Goal: Task Accomplishment & Management: Complete application form

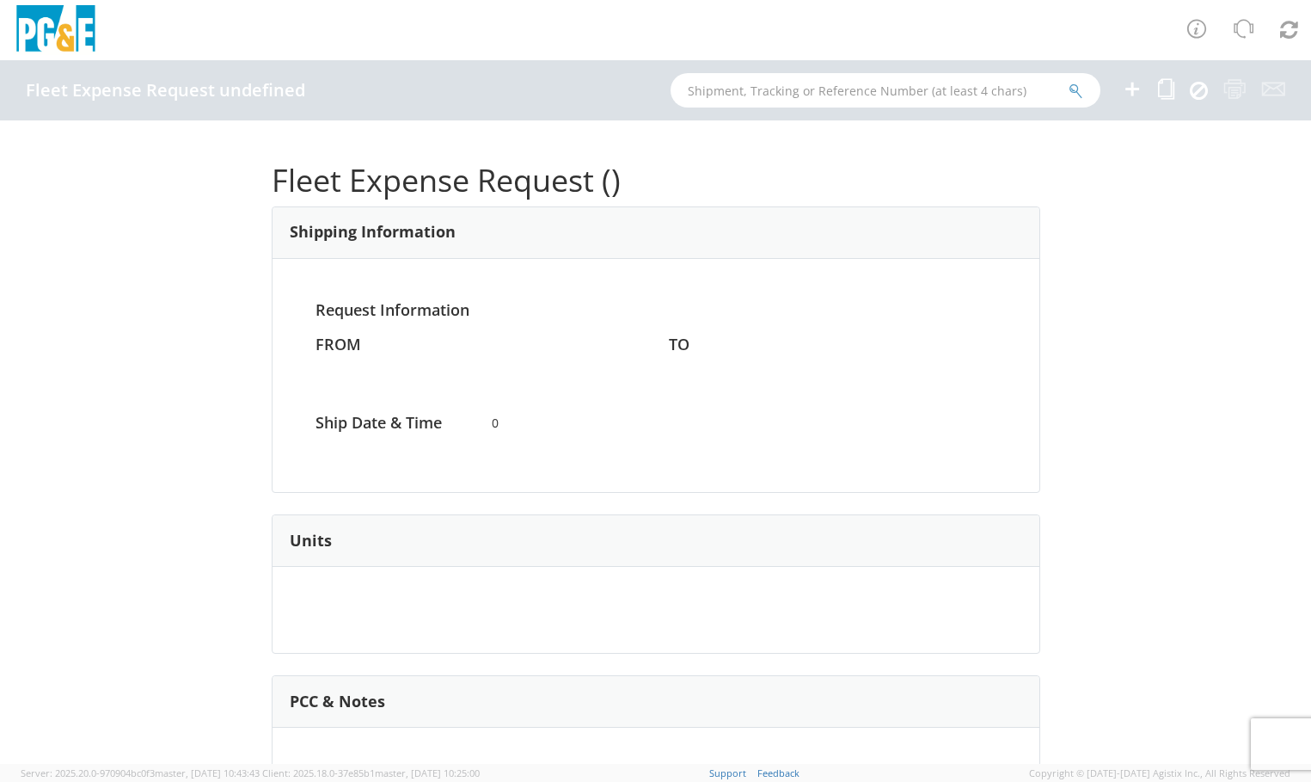
click at [1122, 89] on icon at bounding box center [1132, 88] width 21 height 21
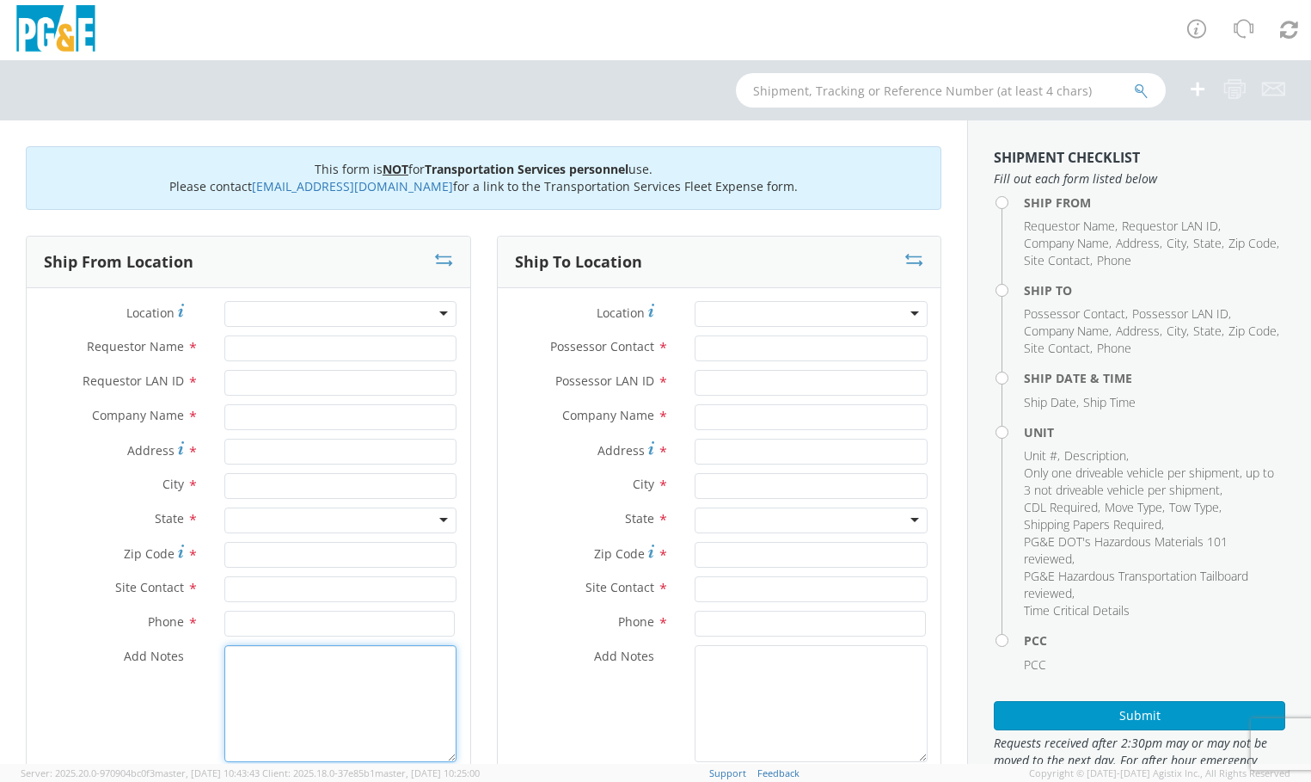
click at [318, 703] on textarea "Add Notes *" at bounding box center [340, 703] width 233 height 117
paste textarea "PLEASE USE EPPLER TO MAKE MOVE; PM XXXXXXXX"
type textarea "PLEASE USE EPPLER TO MAKE MOVE; PM XXXXXXXX"
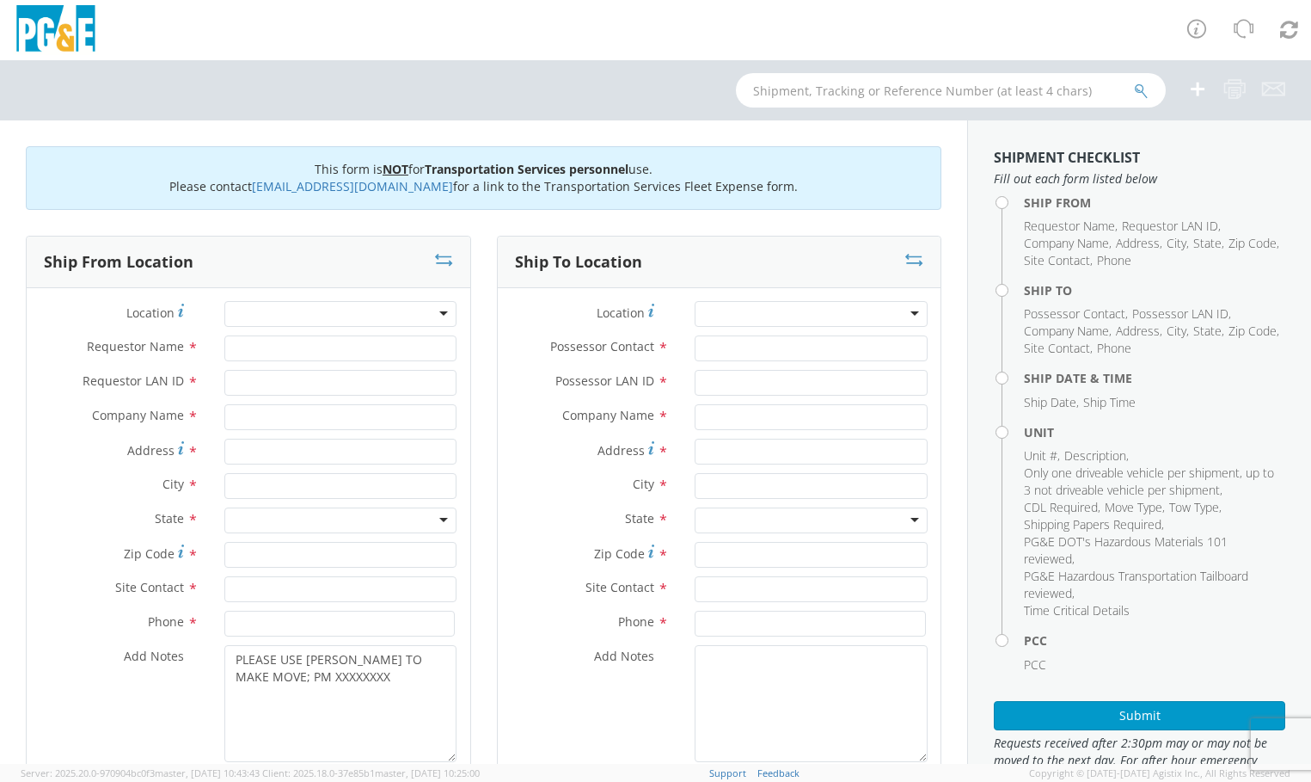
click at [433, 319] on div at bounding box center [340, 314] width 233 height 26
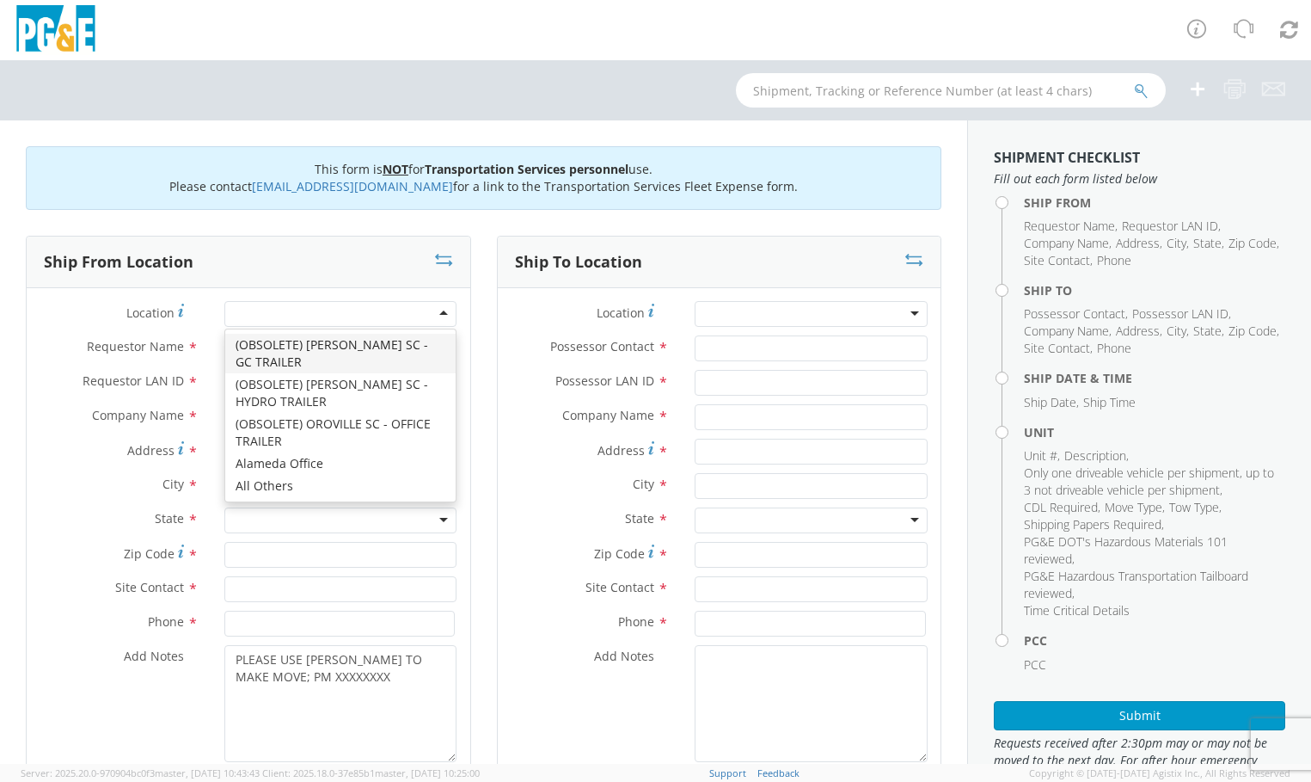
click at [362, 318] on div at bounding box center [340, 314] width 233 height 26
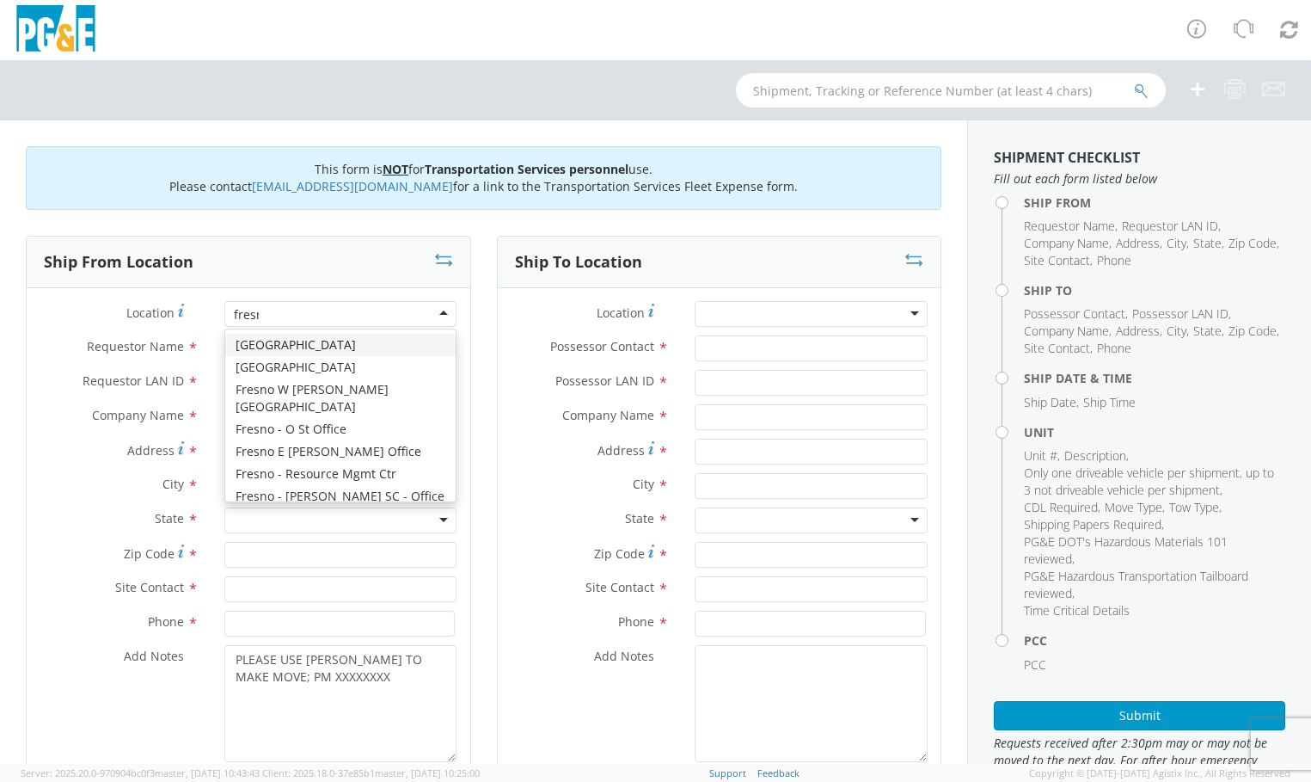
type input "fresno"
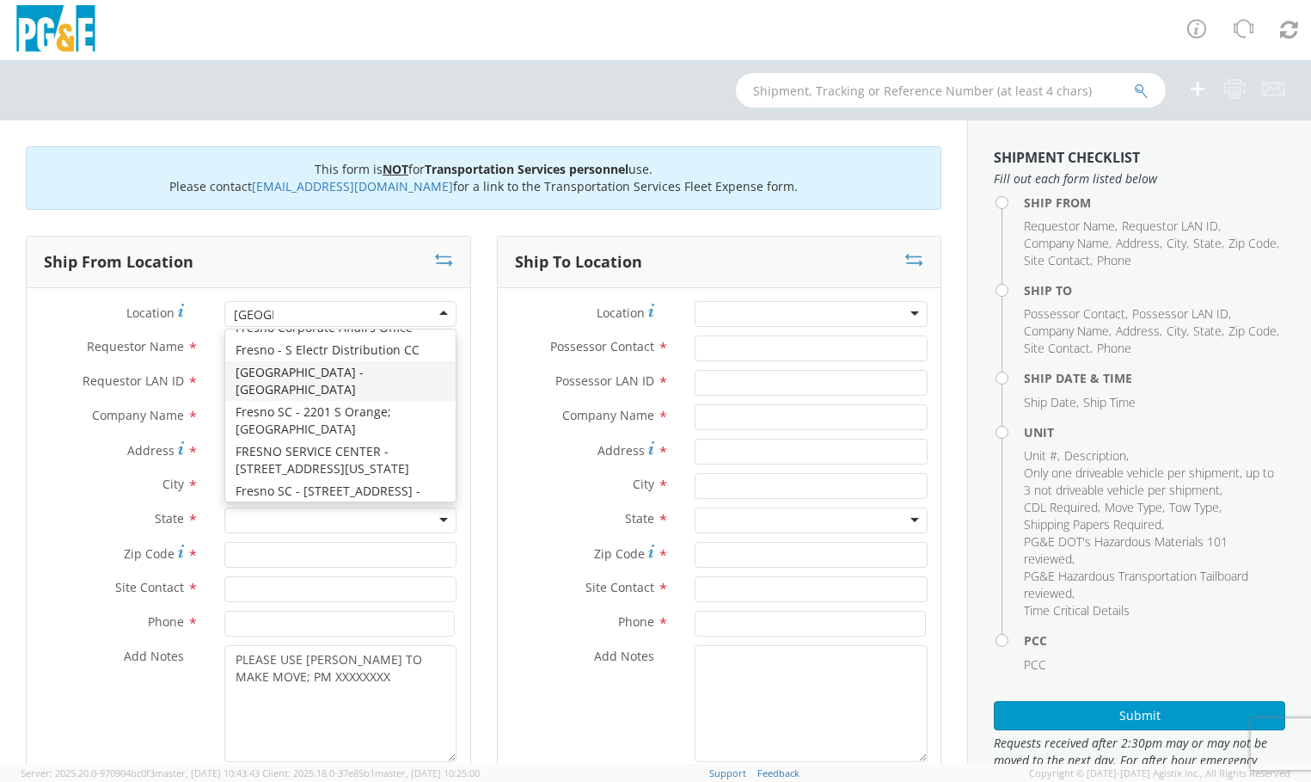
scroll to position [280, 0]
type input "PG&E"
type input "2201 S ORANGE, EAST YARD"
type input "FRESNO"
type input "93725"
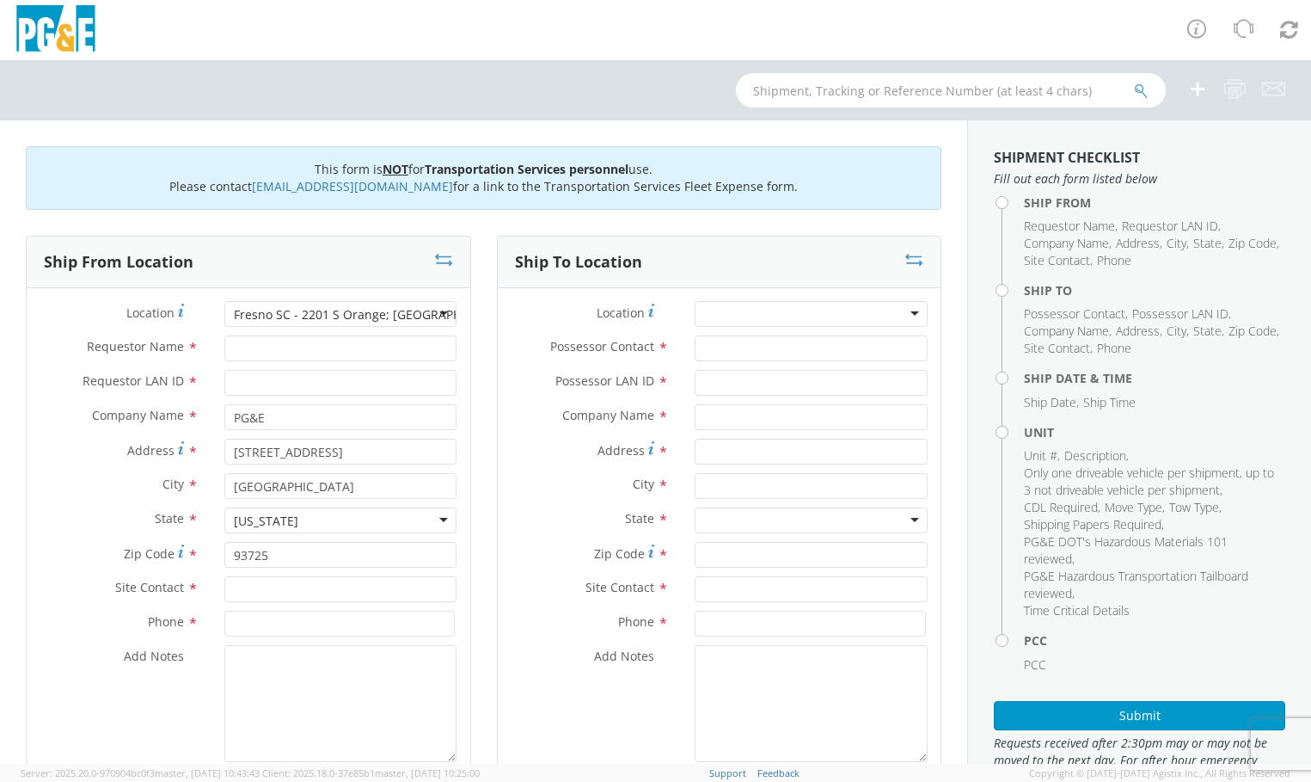
scroll to position [0, 0]
click at [280, 349] on input "Requestor Name *" at bounding box center [340, 348] width 233 height 26
paste input "Joe Galvan"
type input "Joe Galvan"
click at [325, 596] on input "text" at bounding box center [340, 589] width 233 height 26
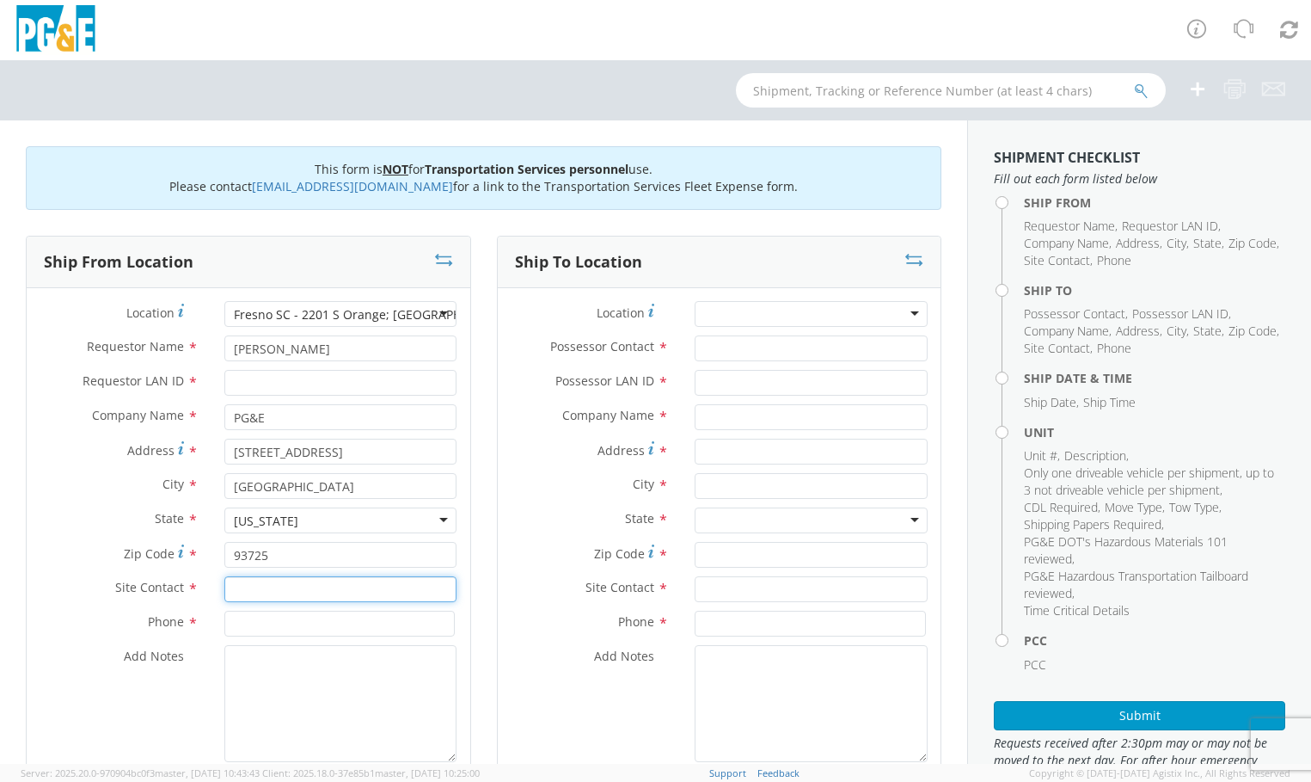
paste input "Joe Galvan"
type input "Joe Galvan"
click at [789, 347] on input "Possessor Contact *" at bounding box center [811, 348] width 233 height 26
paste input "Joe Galvan"
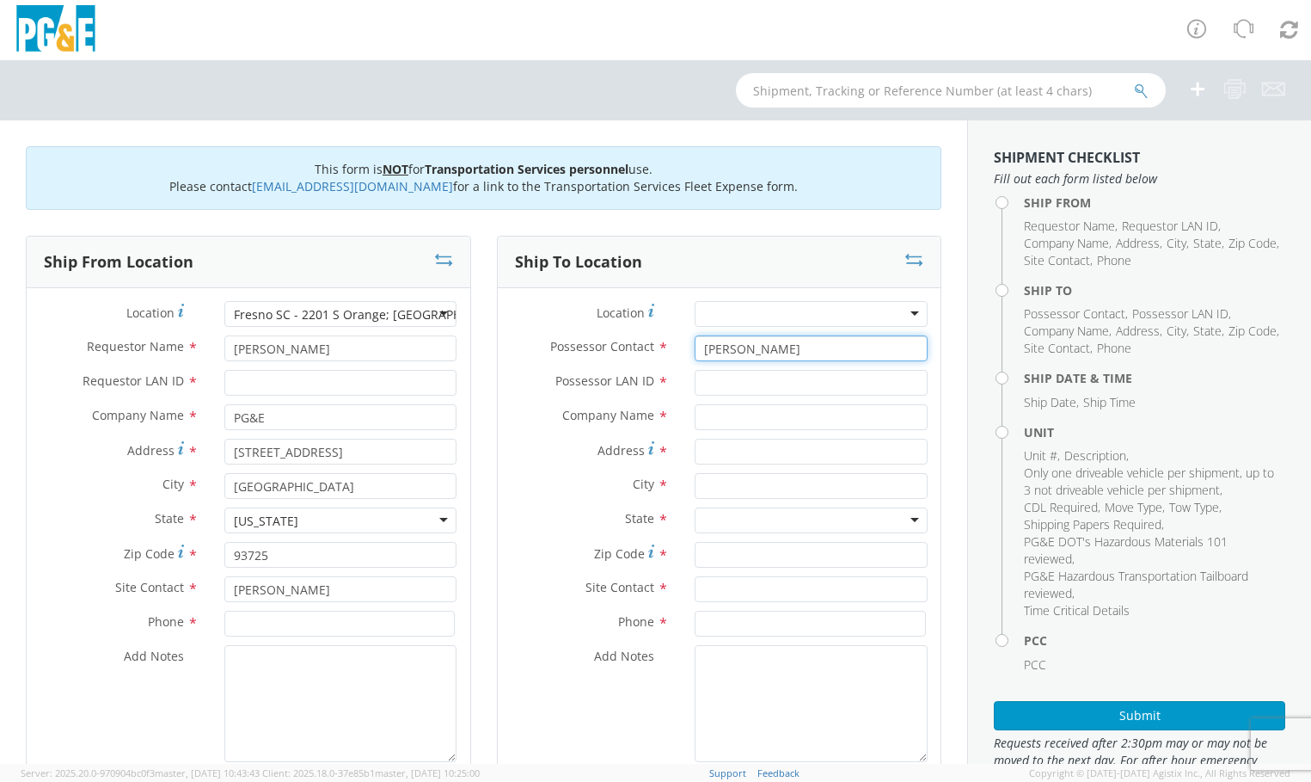
type input "Joe Galvan"
click at [763, 583] on input "text" at bounding box center [811, 589] width 233 height 26
paste input "Joe Galvan"
type input "Joe Galvan"
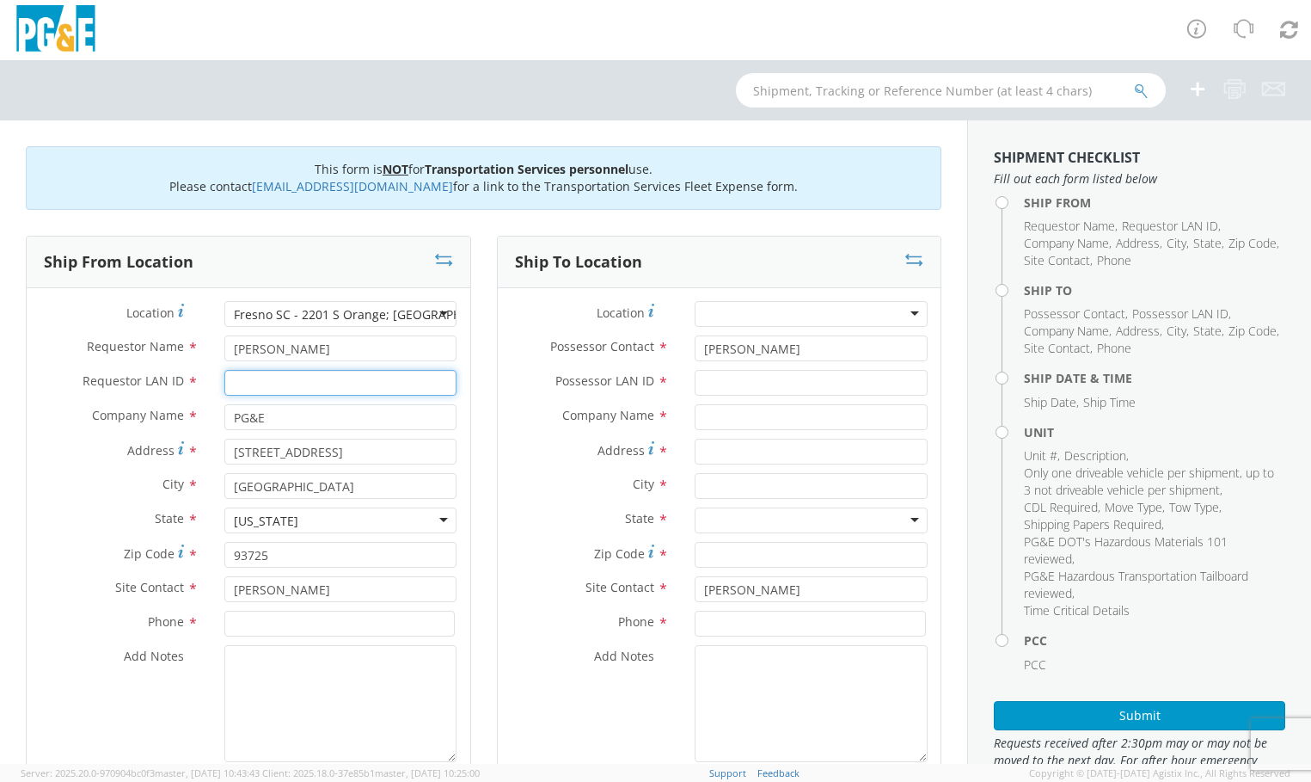
click at [281, 382] on input "Requestor LAN ID *" at bounding box center [340, 383] width 233 height 26
paste input "J2G4"
type input "J2G4"
click at [782, 383] on input "Possessor LAN ID *" at bounding box center [811, 383] width 233 height 26
paste input "J2G4"
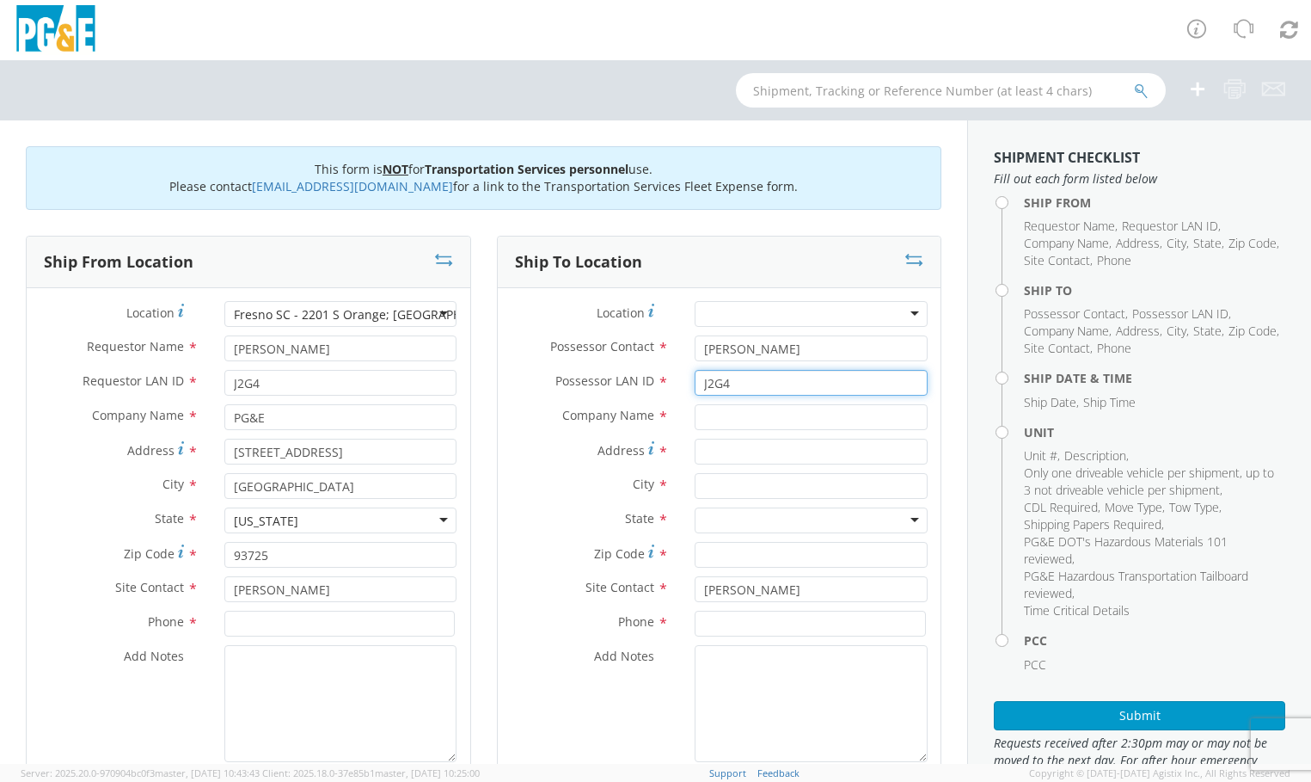
type input "J2G4"
click at [832, 415] on input "text" at bounding box center [811, 417] width 233 height 26
type input "p"
type input "PGE"
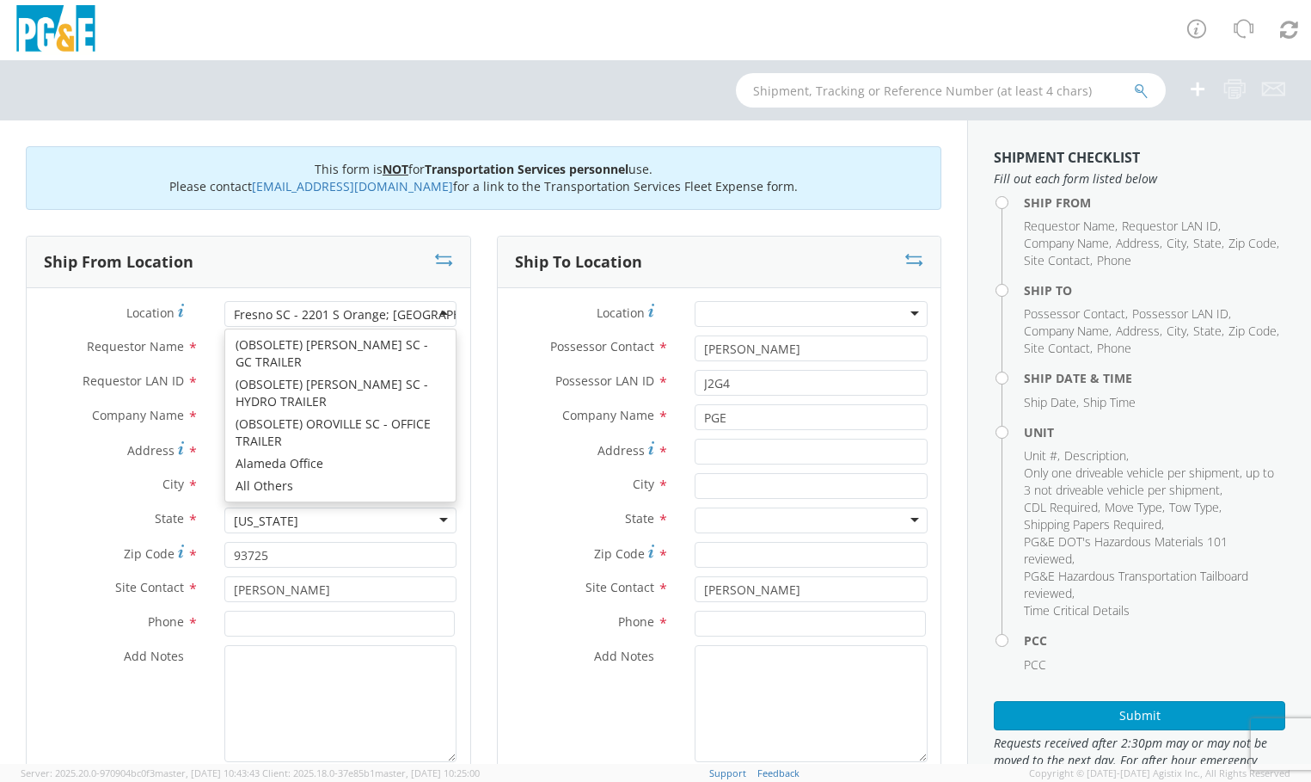
click at [440, 316] on div "Fresno SC - 2201 S Orange; East Yard" at bounding box center [340, 314] width 233 height 26
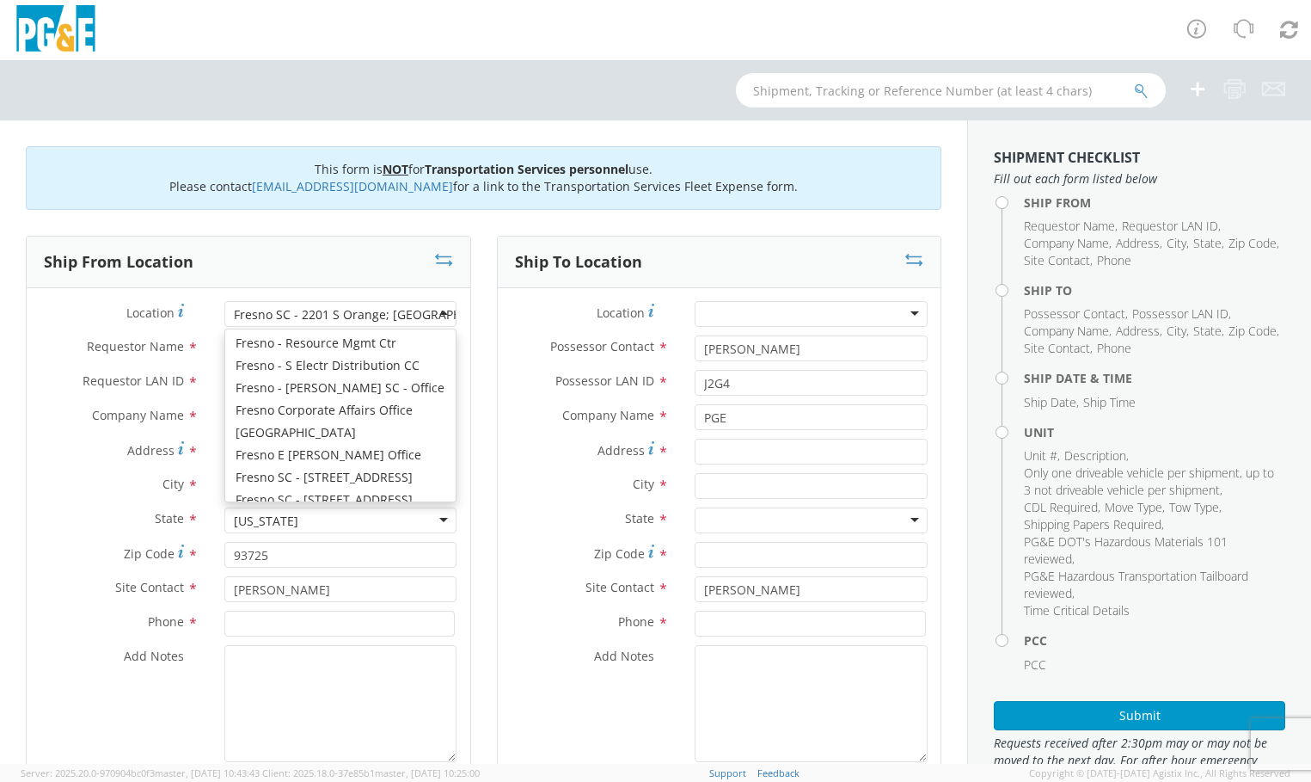
scroll to position [3390, 0]
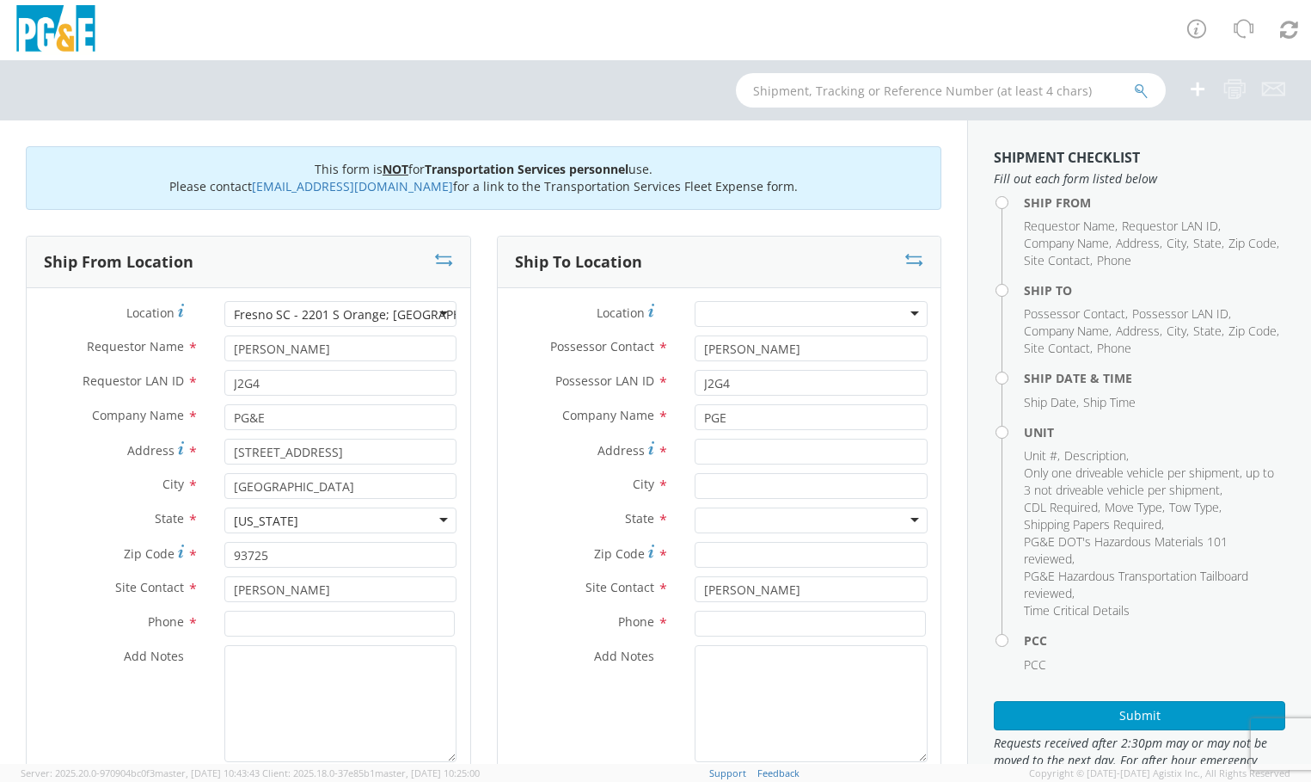
click at [529, 522] on label "State *" at bounding box center [590, 518] width 185 height 22
click at [816, 449] on input "Address *" at bounding box center [811, 451] width 233 height 26
paste input "W Floral"
type input "W Floral"
click at [798, 488] on input "text" at bounding box center [811, 486] width 233 height 26
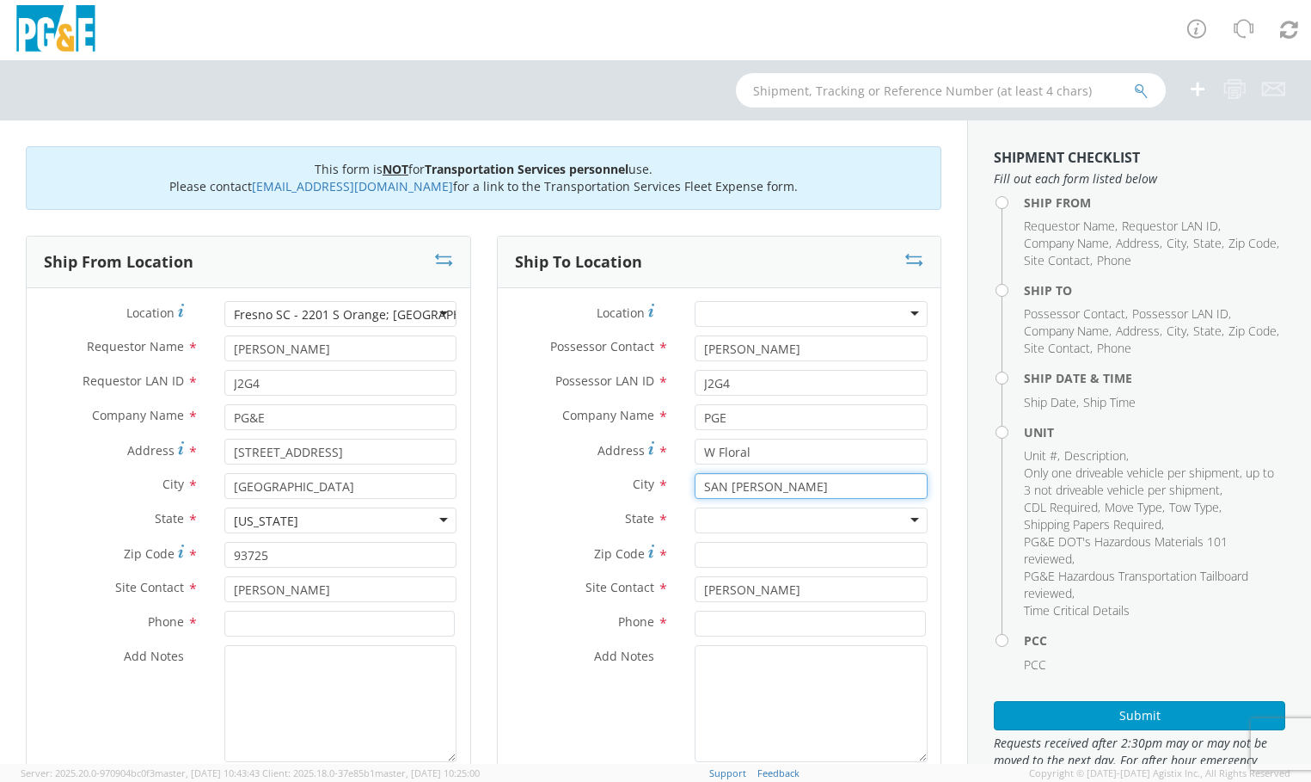
type input "SAN JOAQUIN"
click at [907, 524] on div at bounding box center [811, 520] width 233 height 26
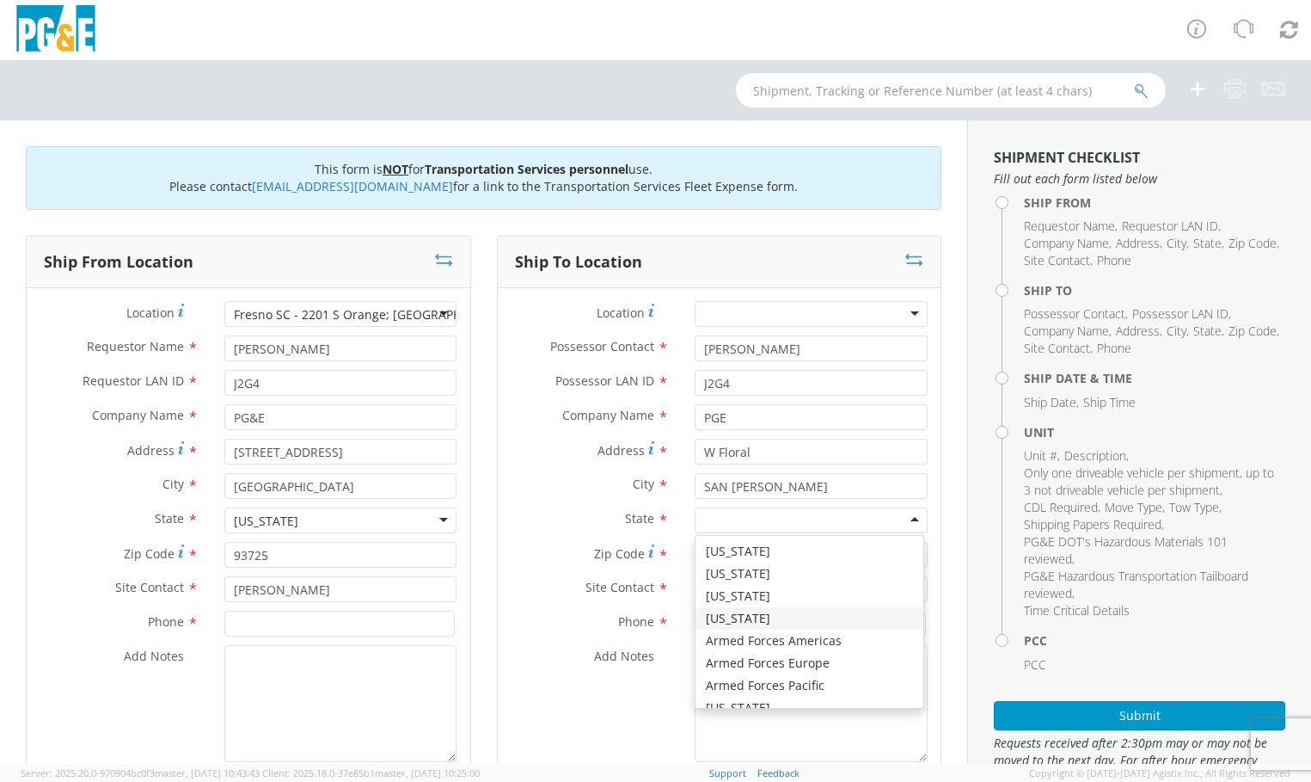
scroll to position [86, 0]
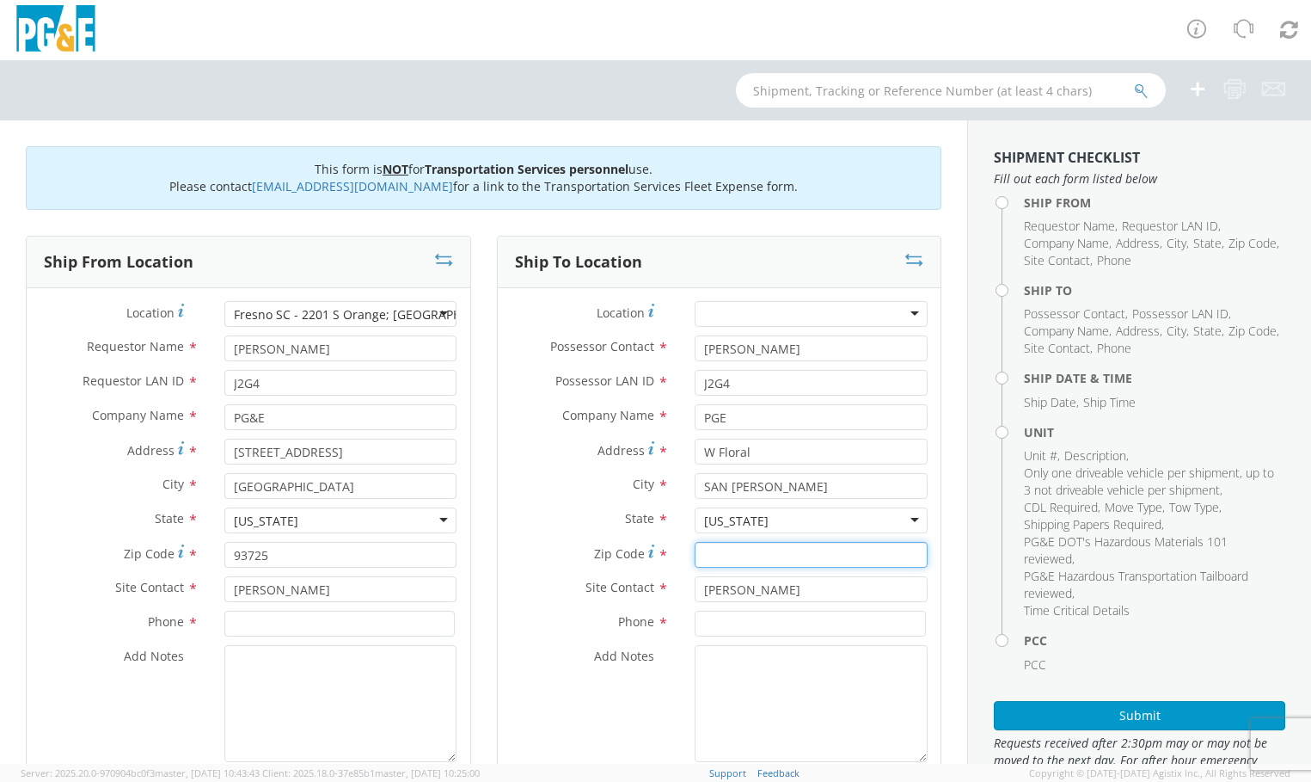
click at [708, 560] on input "Zip Code *" at bounding box center [811, 555] width 233 height 26
type input "93660"
click at [287, 621] on input at bounding box center [339, 623] width 231 height 26
paste input "559-363-5605"
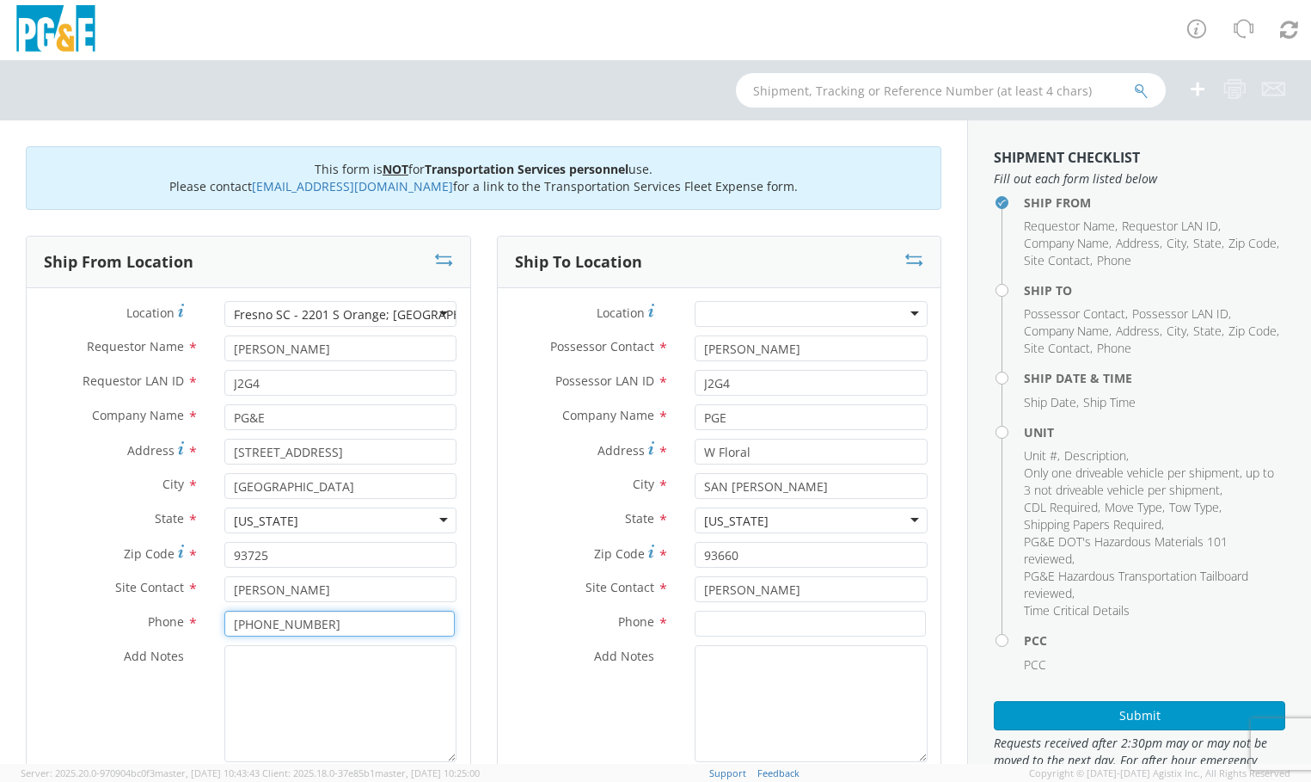
type input "559-363-5605"
click at [789, 629] on input at bounding box center [810, 623] width 231 height 26
paste input "559-363-5605"
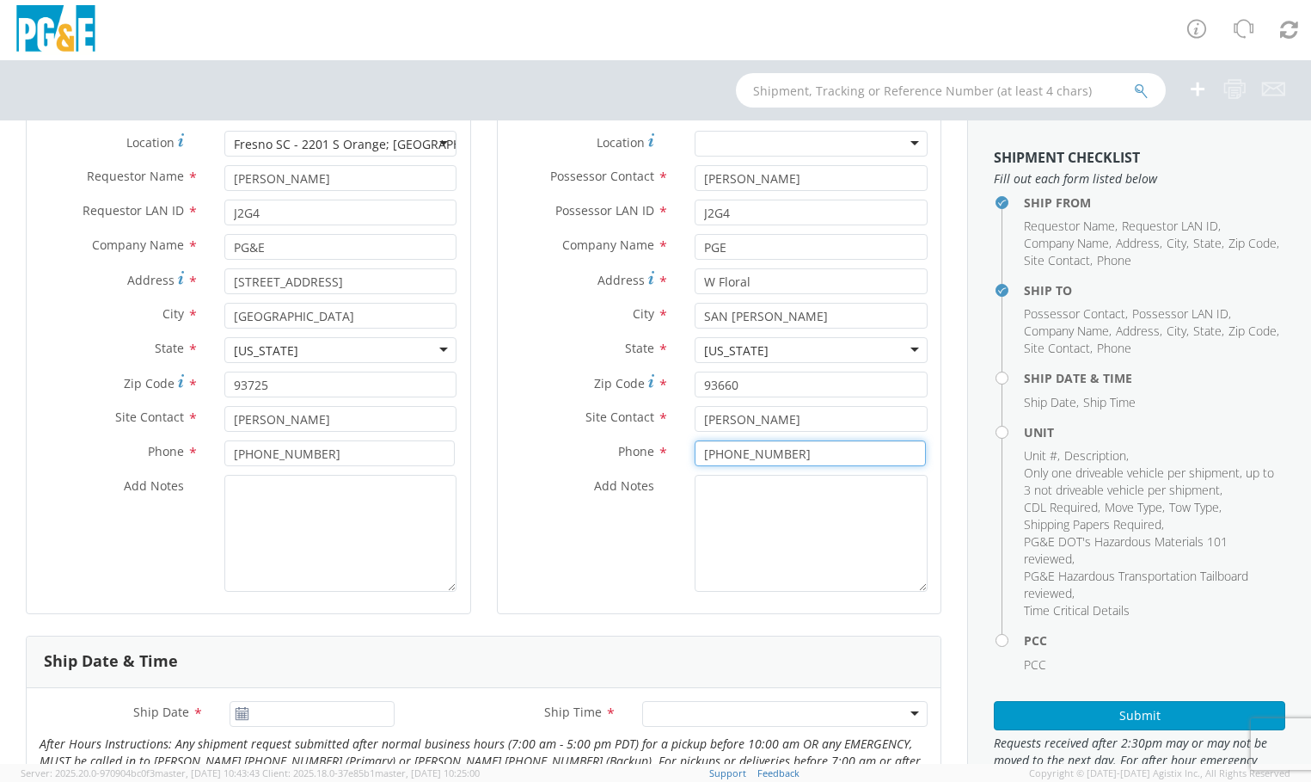
scroll to position [172, 0]
type input "559-363-5605"
click at [1223, 144] on aside "Shipment Checklist Fill out each form listed below Ship From Requestor Name , R…" at bounding box center [1139, 441] width 344 height 643
click at [292, 506] on textarea "Add Notes *" at bounding box center [340, 531] width 233 height 117
paste textarea "PLEASE USE EPPLER TO MAKE MOVE; PM XXXXXXXX"
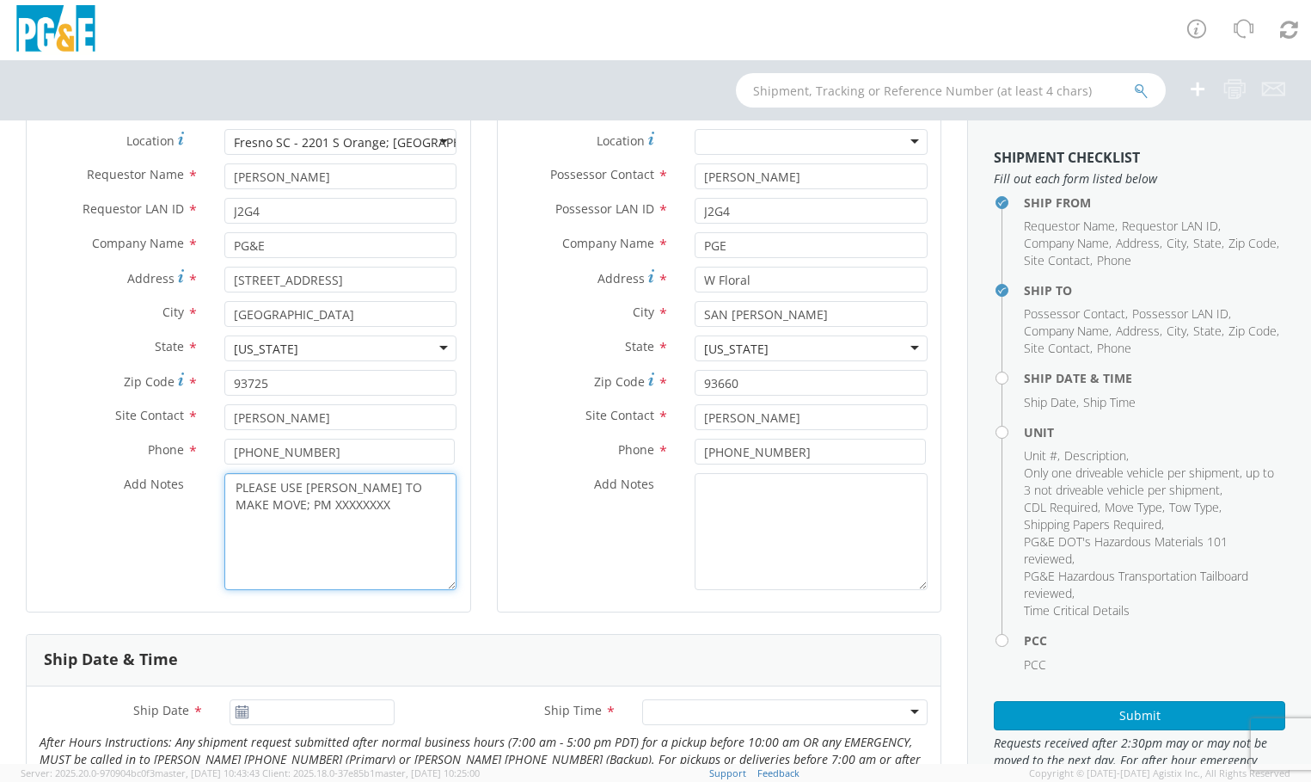
drag, startPoint x: 338, startPoint y: 502, endPoint x: 254, endPoint y: 509, distance: 83.7
click at [254, 509] on textarea "PLEASE USE EPPLER TO MAKE MOVE; PM XXXXXXXX" at bounding box center [340, 531] width 233 height 117
paste textarea "35556098"
type textarea "PLEASE USE EPPLER TO MAKE MOVE; PM 35556098"
drag, startPoint x: 537, startPoint y: 551, endPoint x: 524, endPoint y: 555, distance: 13.6
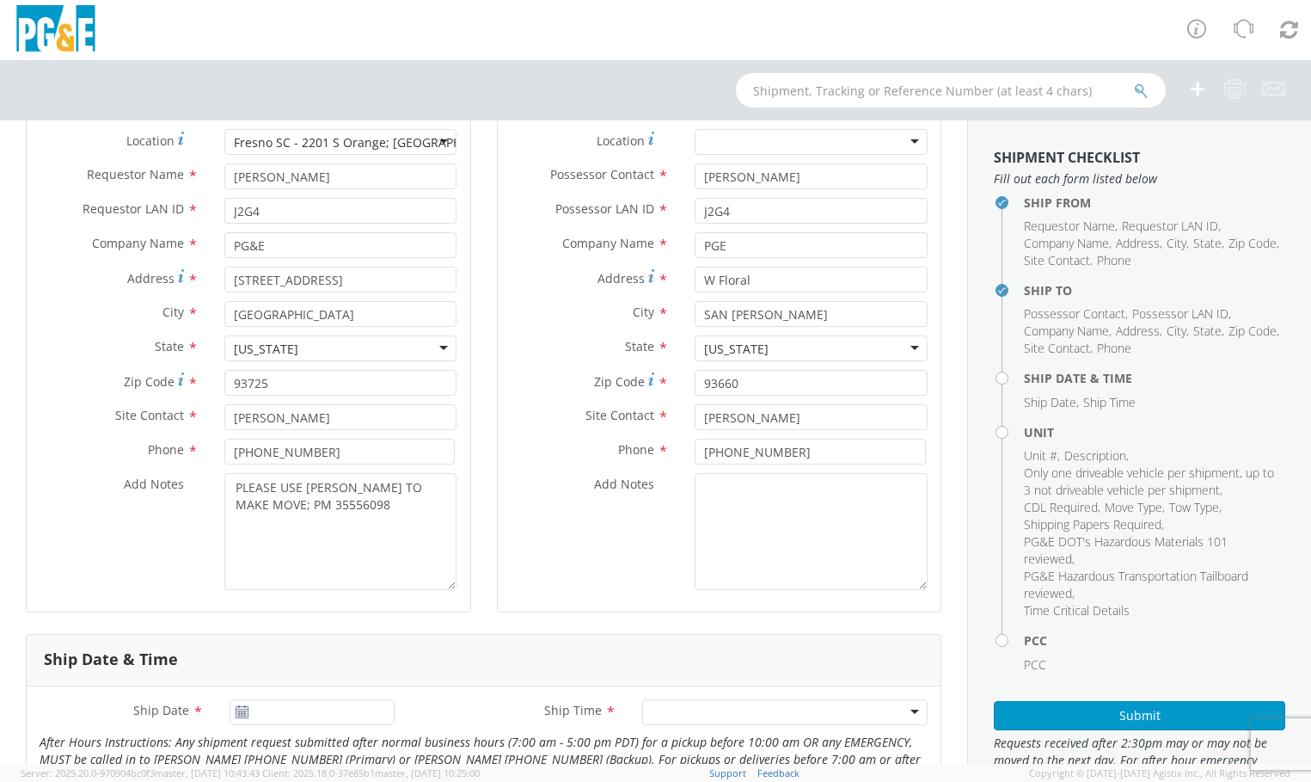
click at [536, 552] on div "Add Notes *" at bounding box center [720, 531] width 444 height 117
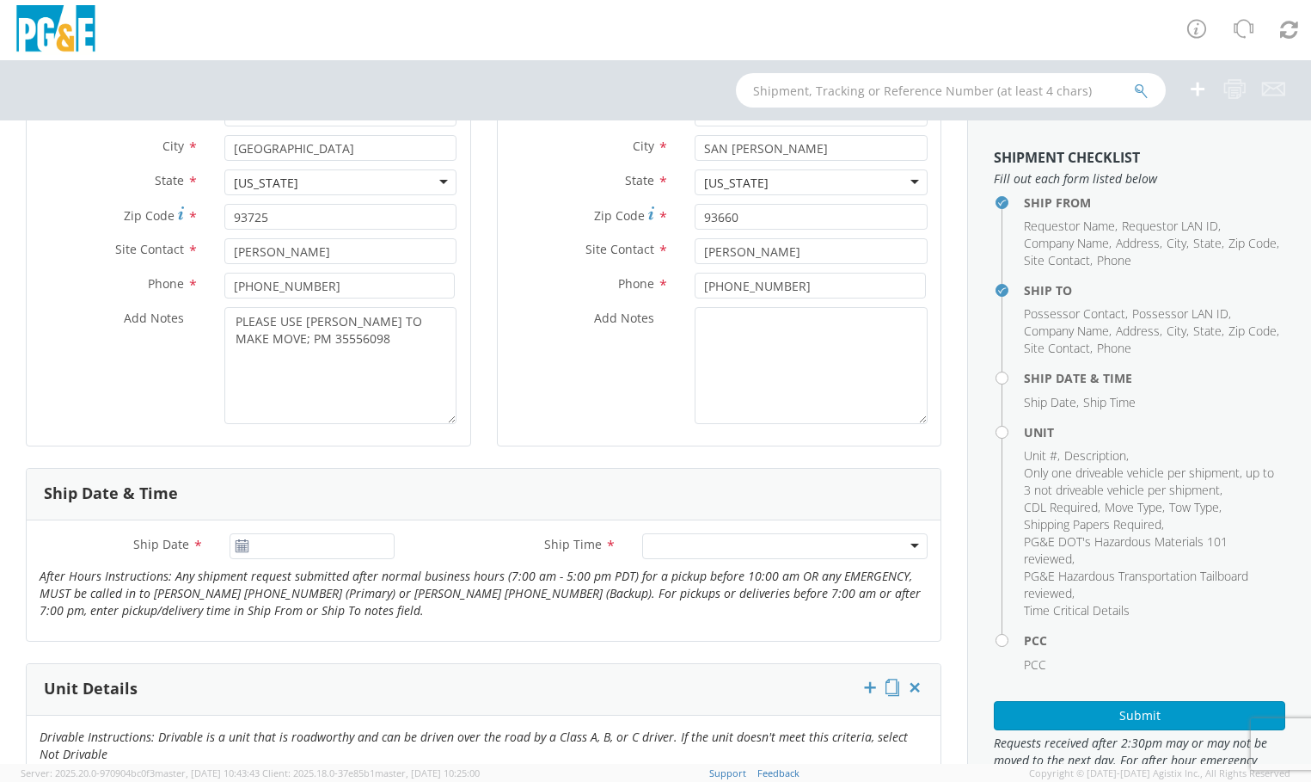
scroll to position [430, 0]
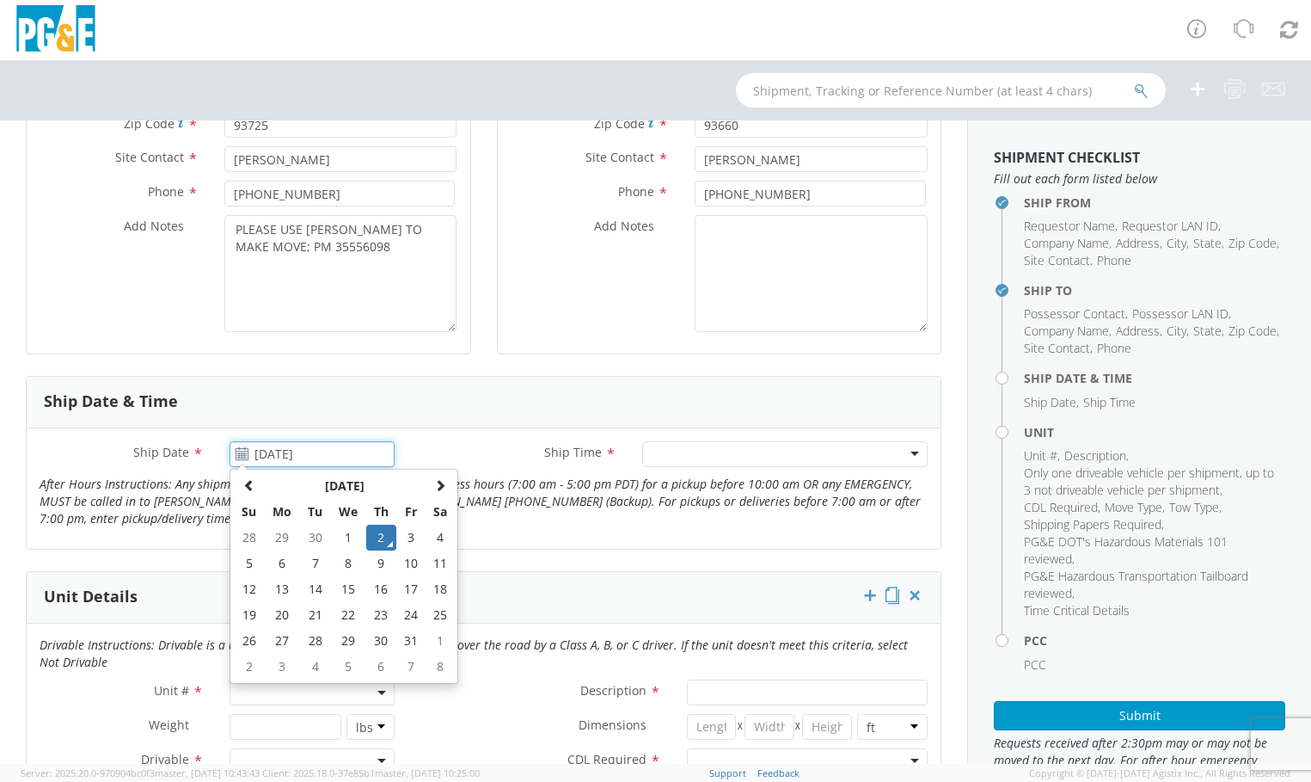
click at [251, 462] on input "10/02/2025" at bounding box center [312, 454] width 164 height 26
click at [273, 614] on td "20" at bounding box center [282, 615] width 36 height 26
type input "10/20/2025"
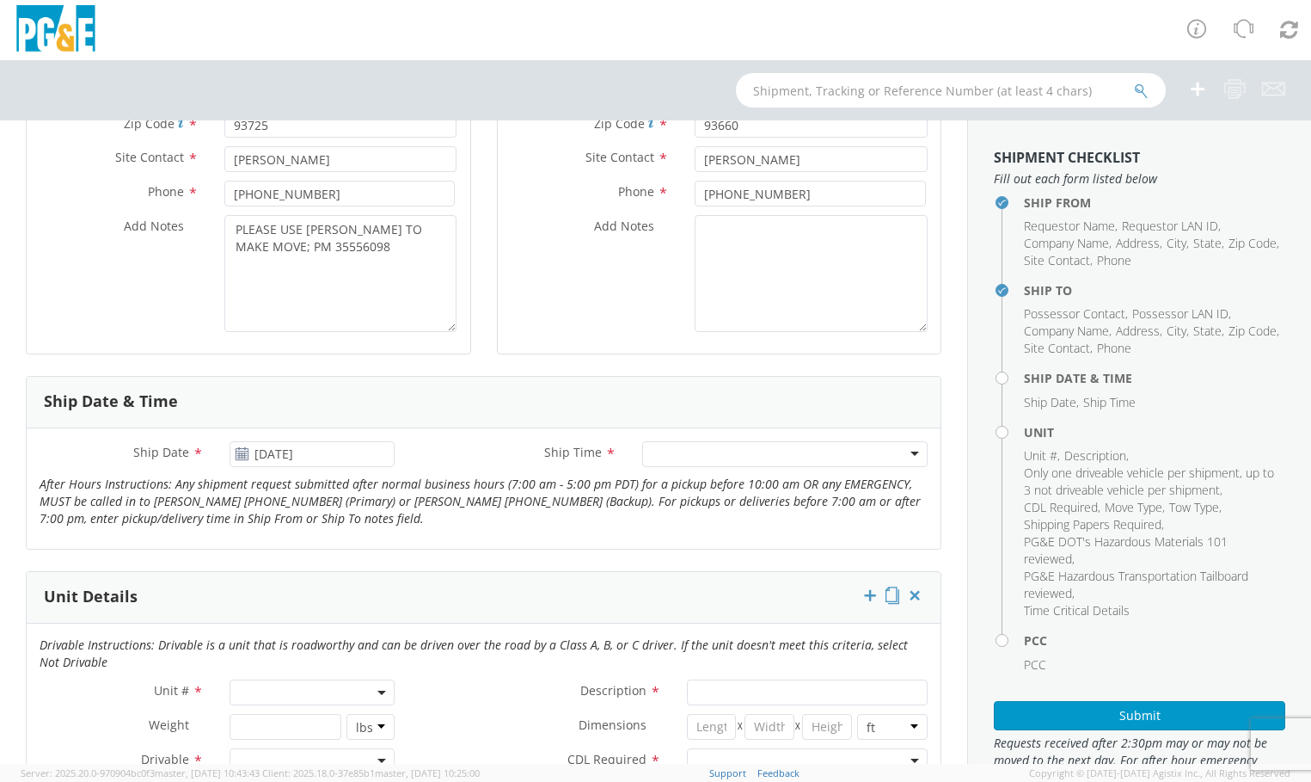
click at [899, 449] on div at bounding box center [784, 454] width 285 height 26
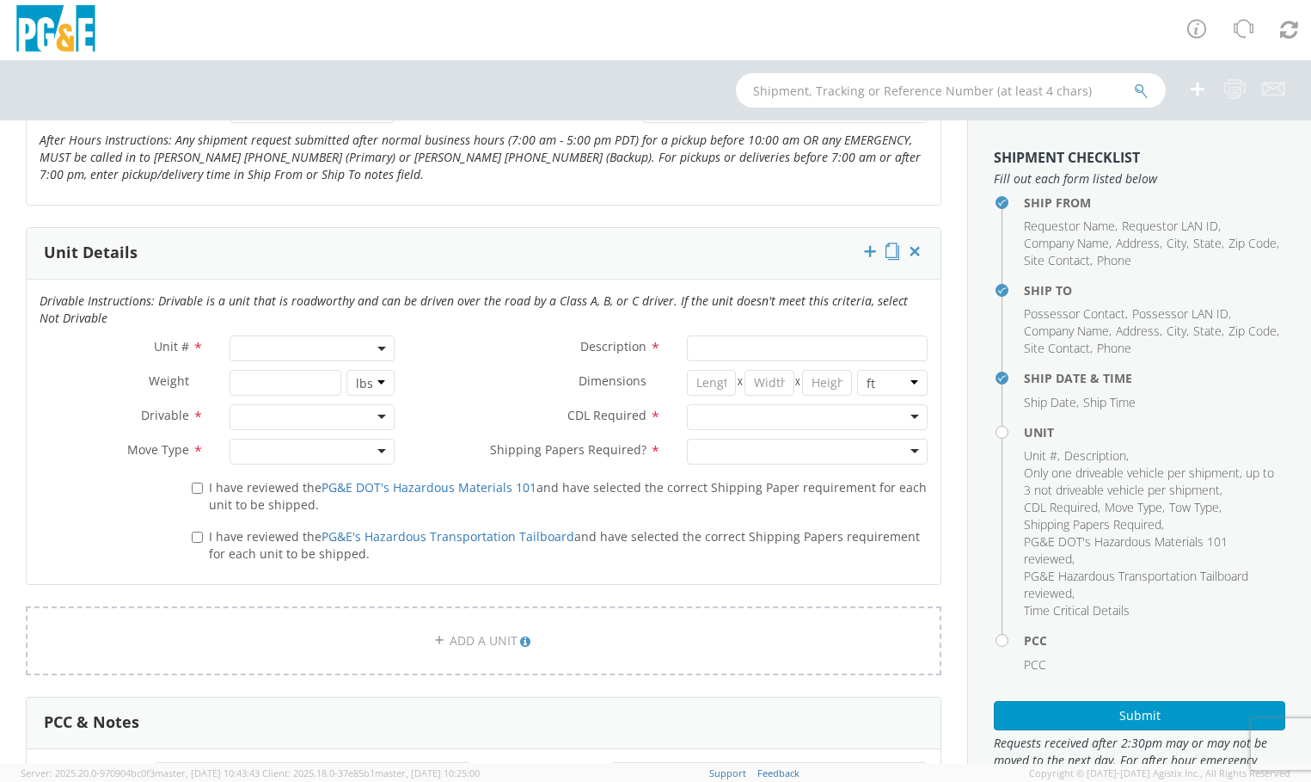
click at [378, 349] on b at bounding box center [381, 348] width 9 height 4
click at [301, 383] on input "search" at bounding box center [310, 377] width 153 height 26
type input "OTHER"
select select "Other"
select select "? undefined:undefined ?"
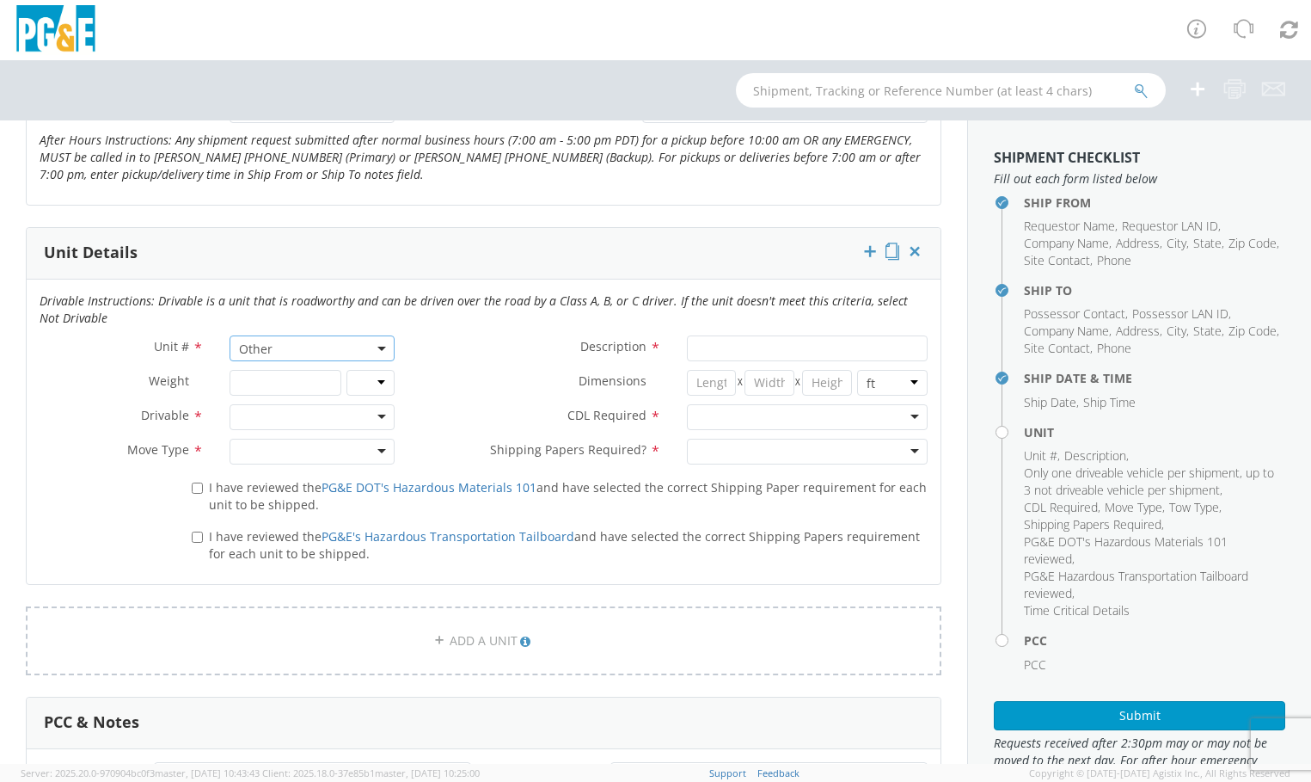
click at [385, 419] on div at bounding box center [312, 417] width 164 height 26
click at [365, 451] on div at bounding box center [312, 451] width 164 height 26
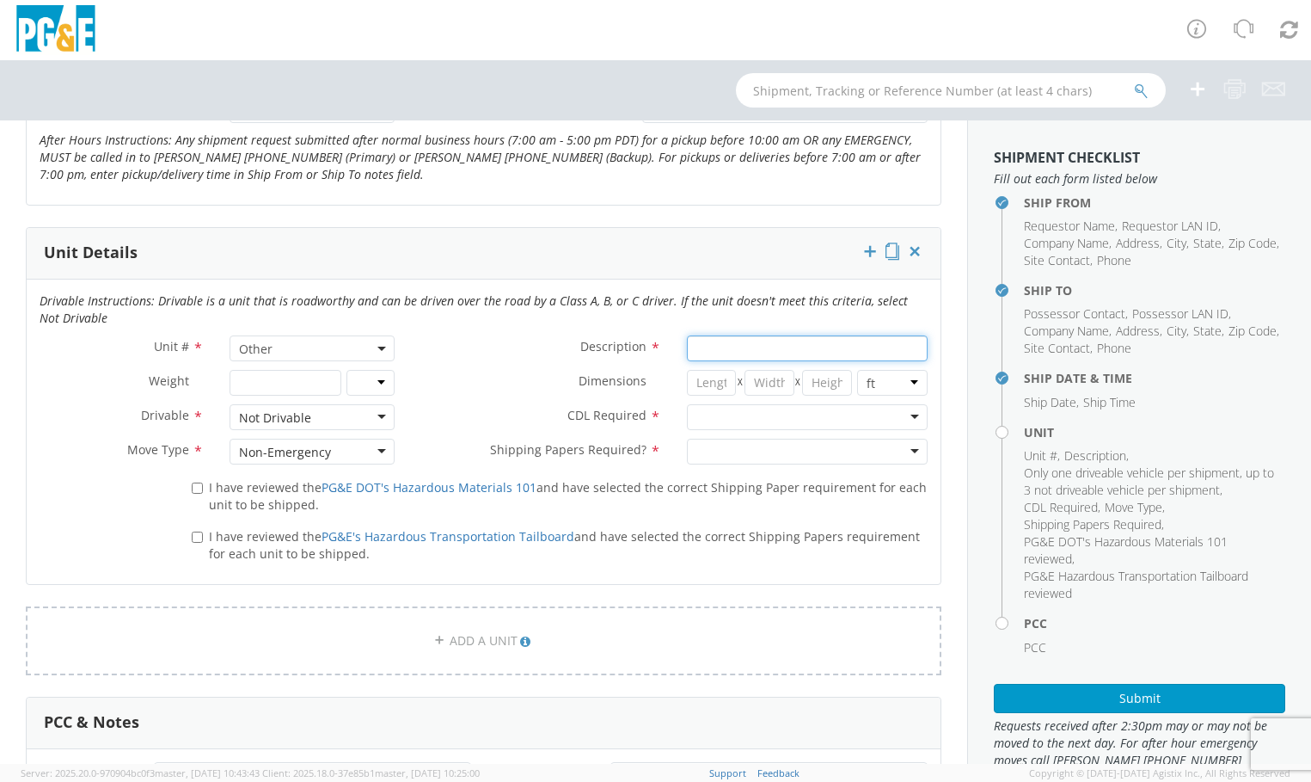
click at [824, 348] on input "Description *" at bounding box center [807, 348] width 241 height 26
paste input "Eppler Track Machine"
type input "Eppler Track Machine"
click at [905, 409] on div at bounding box center [807, 417] width 241 height 26
click at [915, 444] on div "No Yes" at bounding box center [807, 451] width 267 height 26
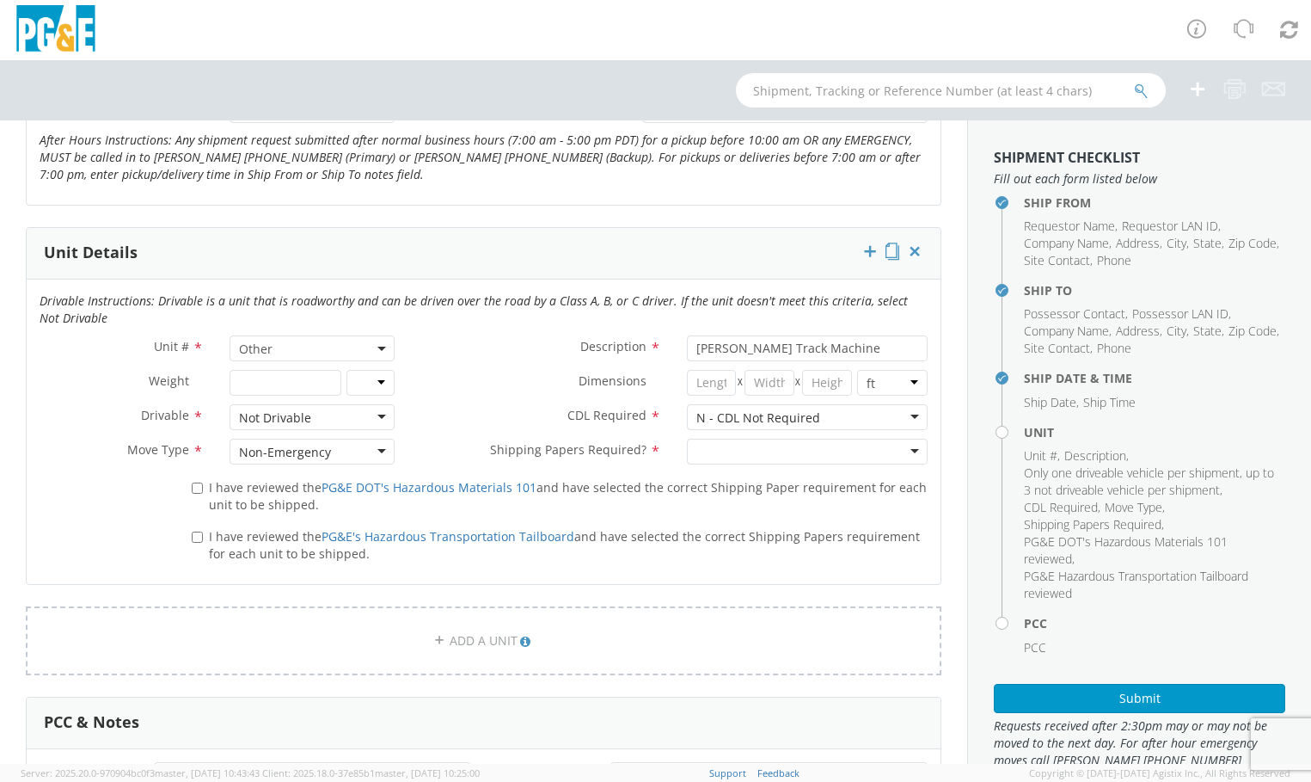
click at [881, 453] on div at bounding box center [807, 451] width 241 height 26
click at [193, 487] on input "I have reviewed the PG&E DOT's Hazardous Materials 101 and have selected the co…" at bounding box center [197, 487] width 11 height 11
checkbox input "true"
click at [196, 536] on input "I have reviewed the PG&E's Hazardous Transportation Tailboard and have selected…" at bounding box center [197, 536] width 11 height 11
checkbox input "true"
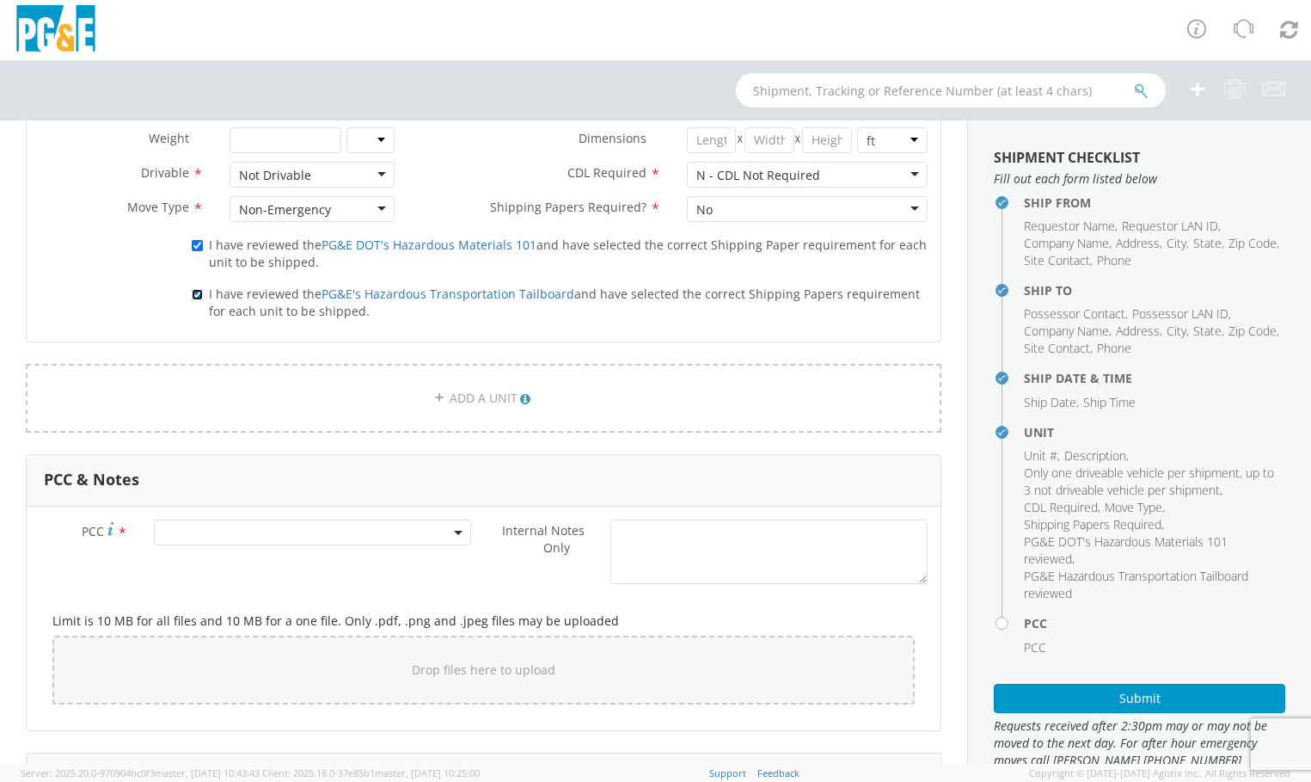
scroll to position [1032, 0]
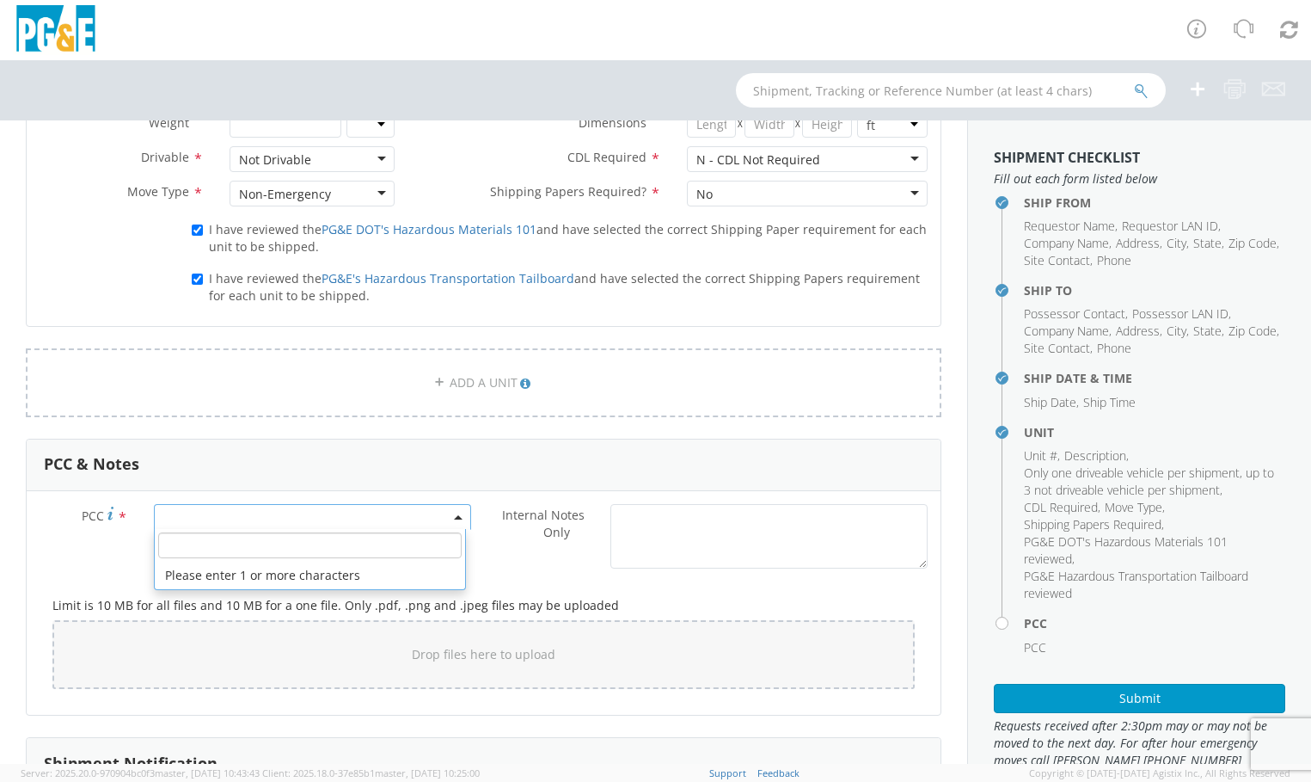
click at [461, 518] on span at bounding box center [312, 517] width 317 height 26
click at [303, 554] on input "number" at bounding box center [309, 545] width 303 height 26
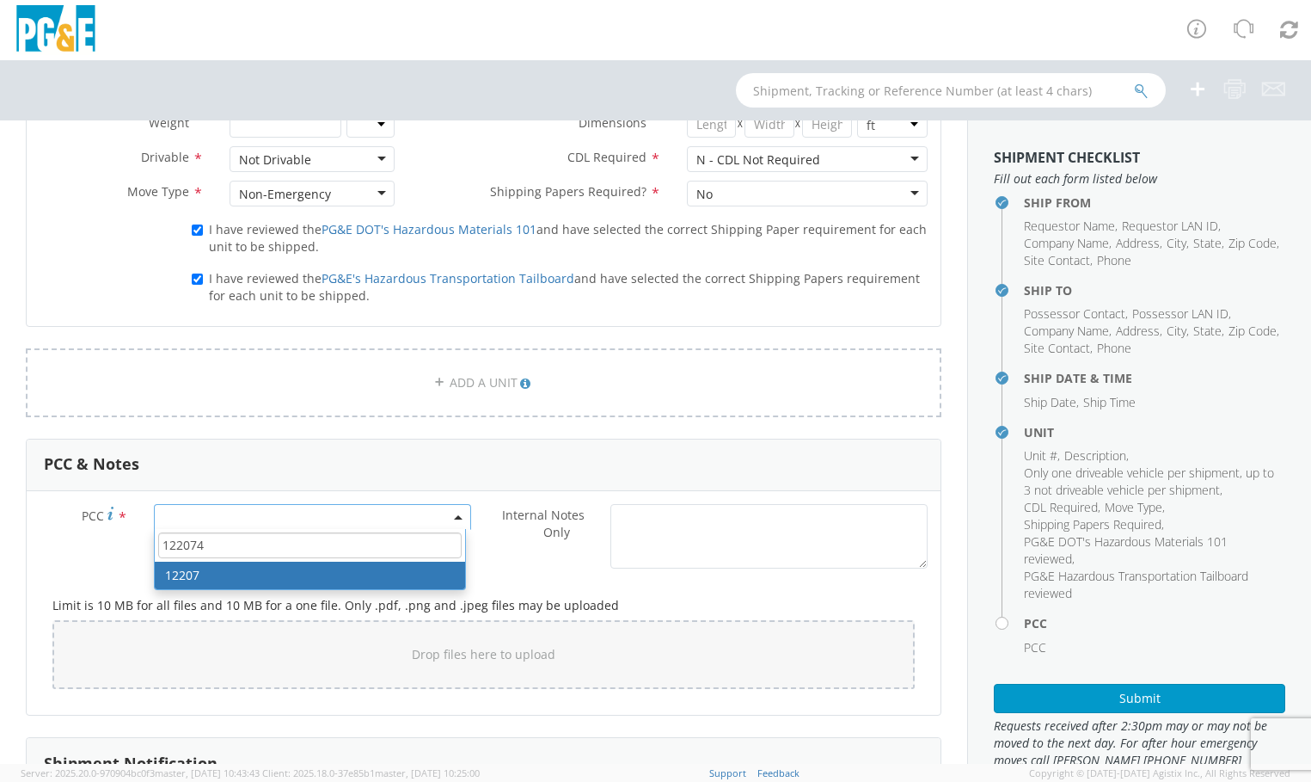
type input "12207"
click at [769, 584] on div "Limit is 10 MB for all files and 10 MB for a one file. Only .pdf, .png and .jpe…" at bounding box center [484, 639] width 888 height 125
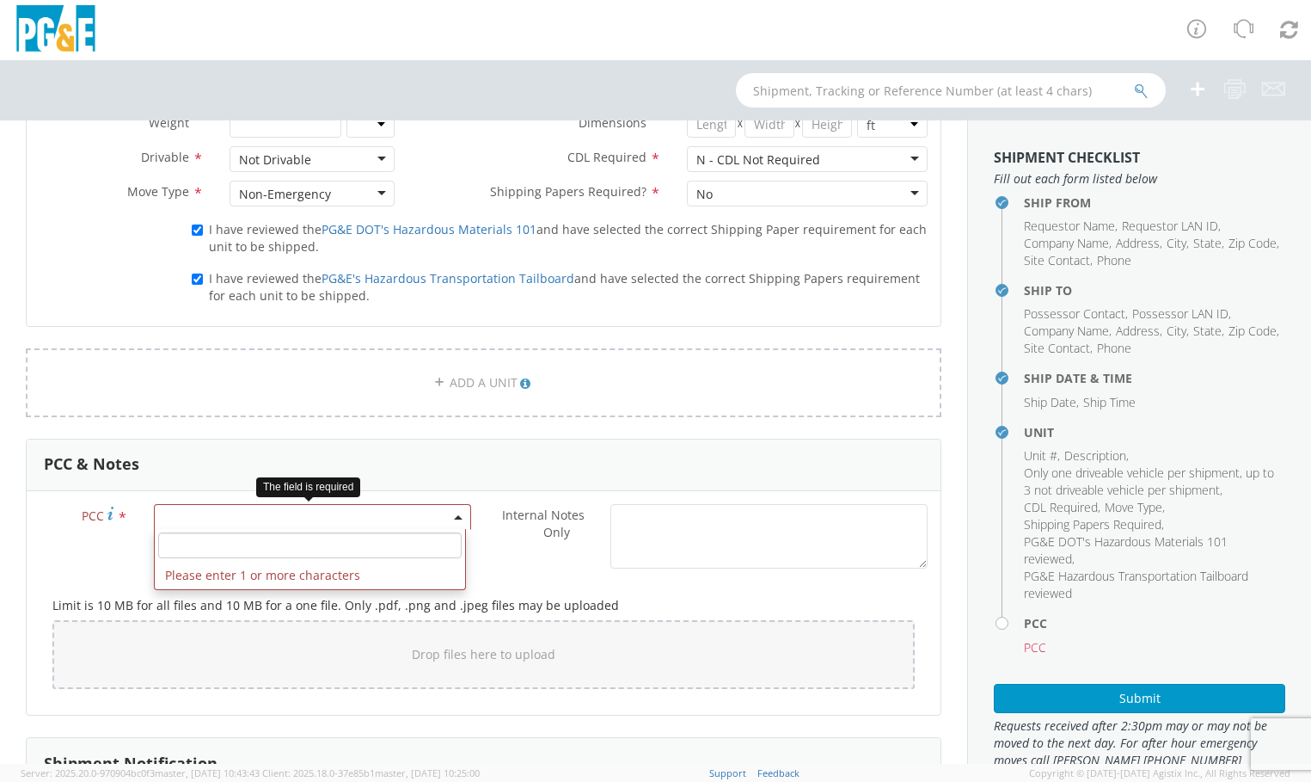
click at [454, 516] on b at bounding box center [458, 517] width 9 height 4
click at [316, 542] on input "number" at bounding box center [309, 545] width 303 height 26
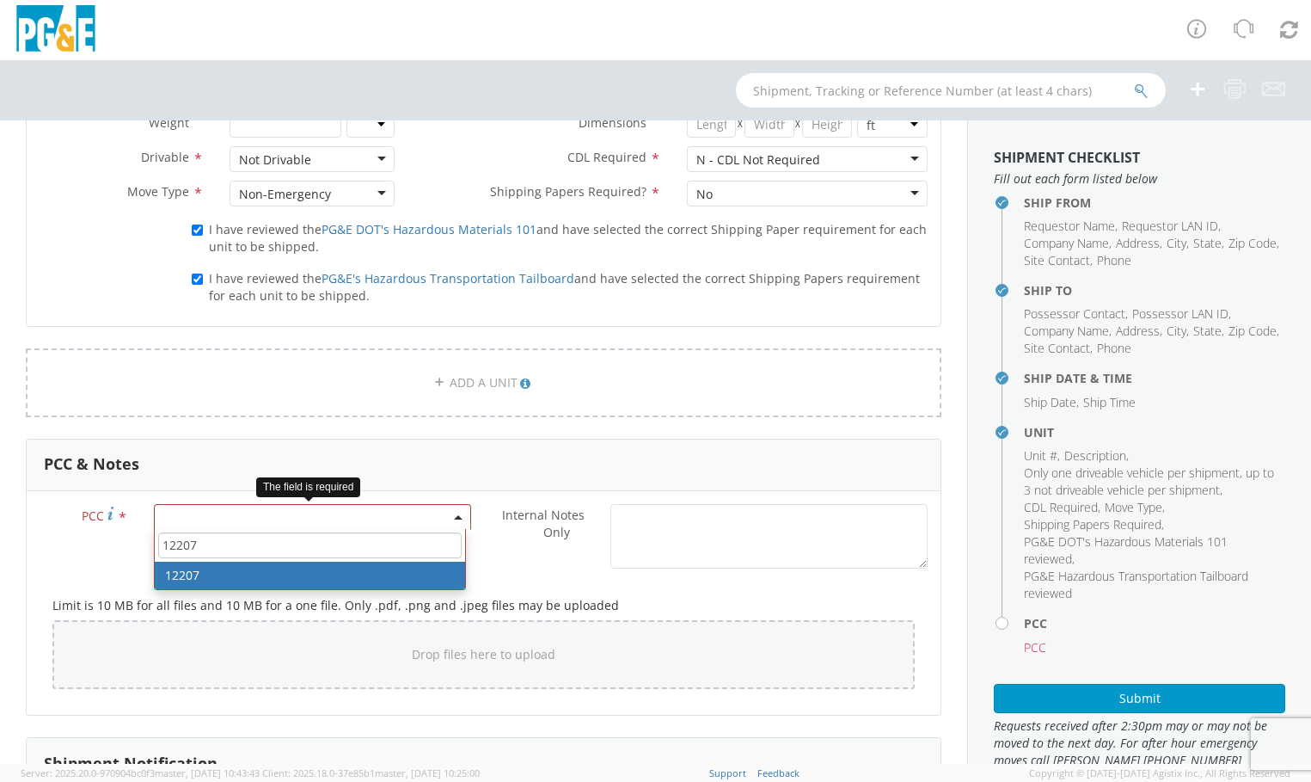
type input "12207"
select select "12207"
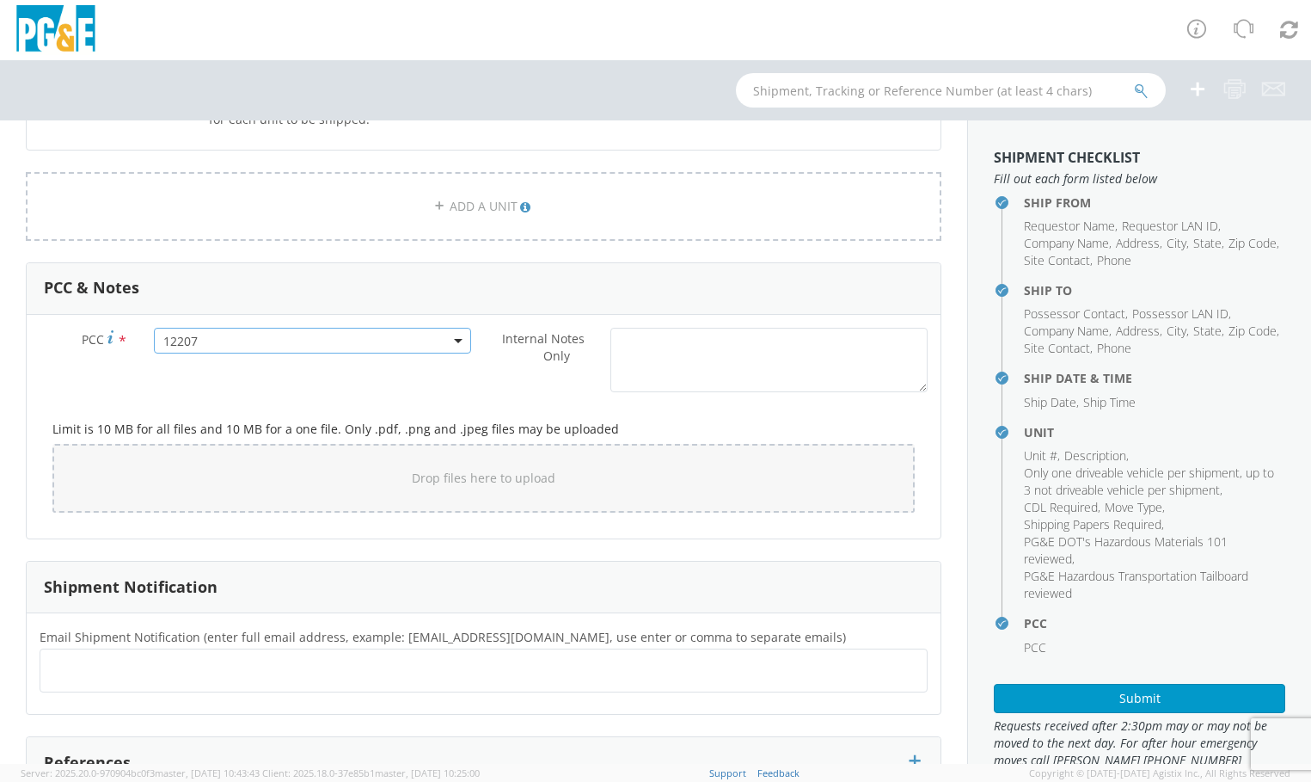
scroll to position [1290, 0]
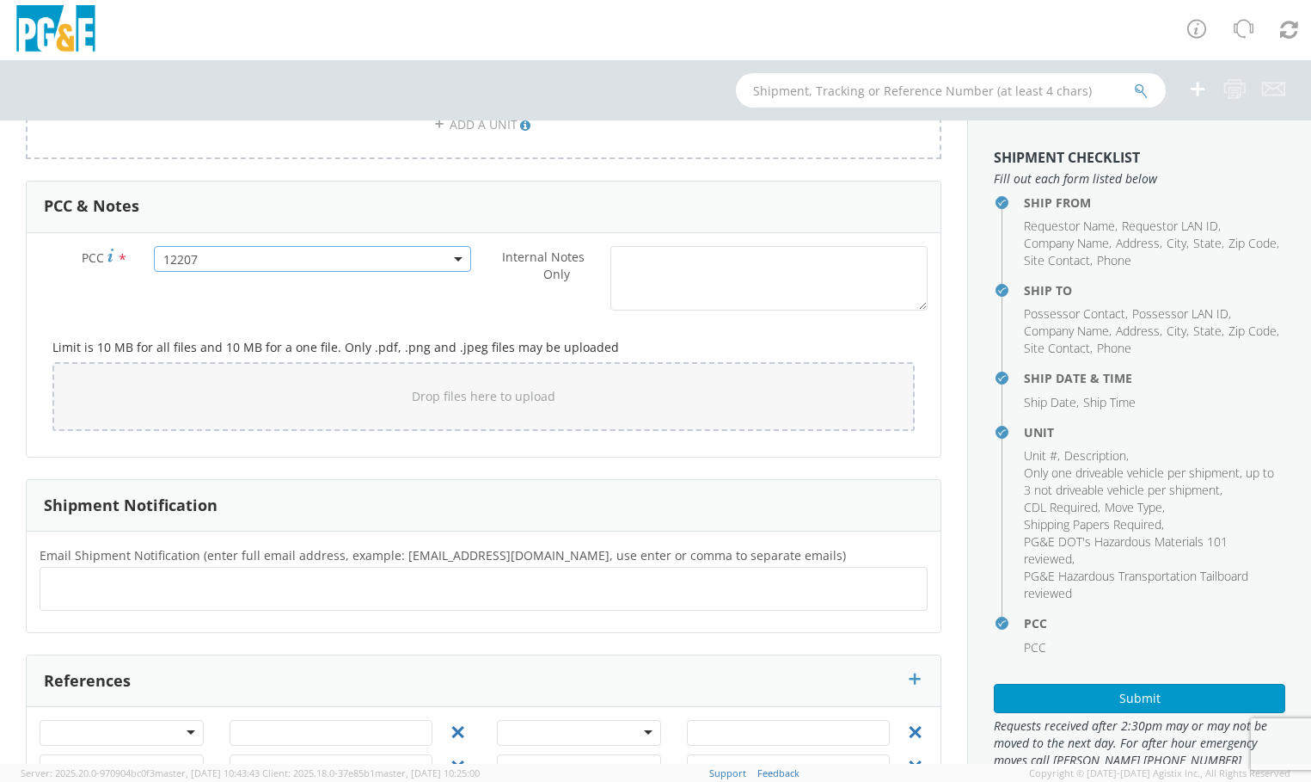
click at [556, 592] on ul at bounding box center [483, 588] width 873 height 28
type input "S5MA@PGE.COM"
click at [531, 596] on ul "S5MA@PGE.COM ×" at bounding box center [483, 588] width 873 height 29
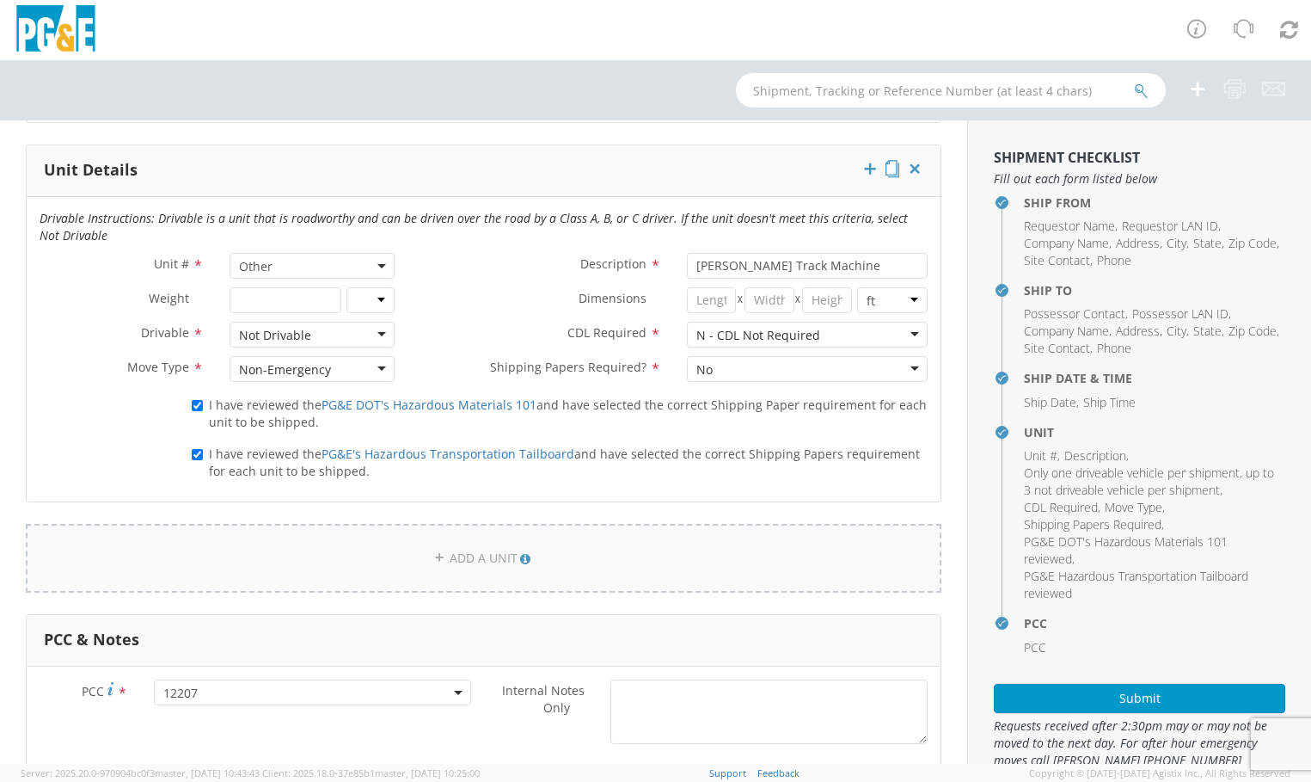
scroll to position [860, 0]
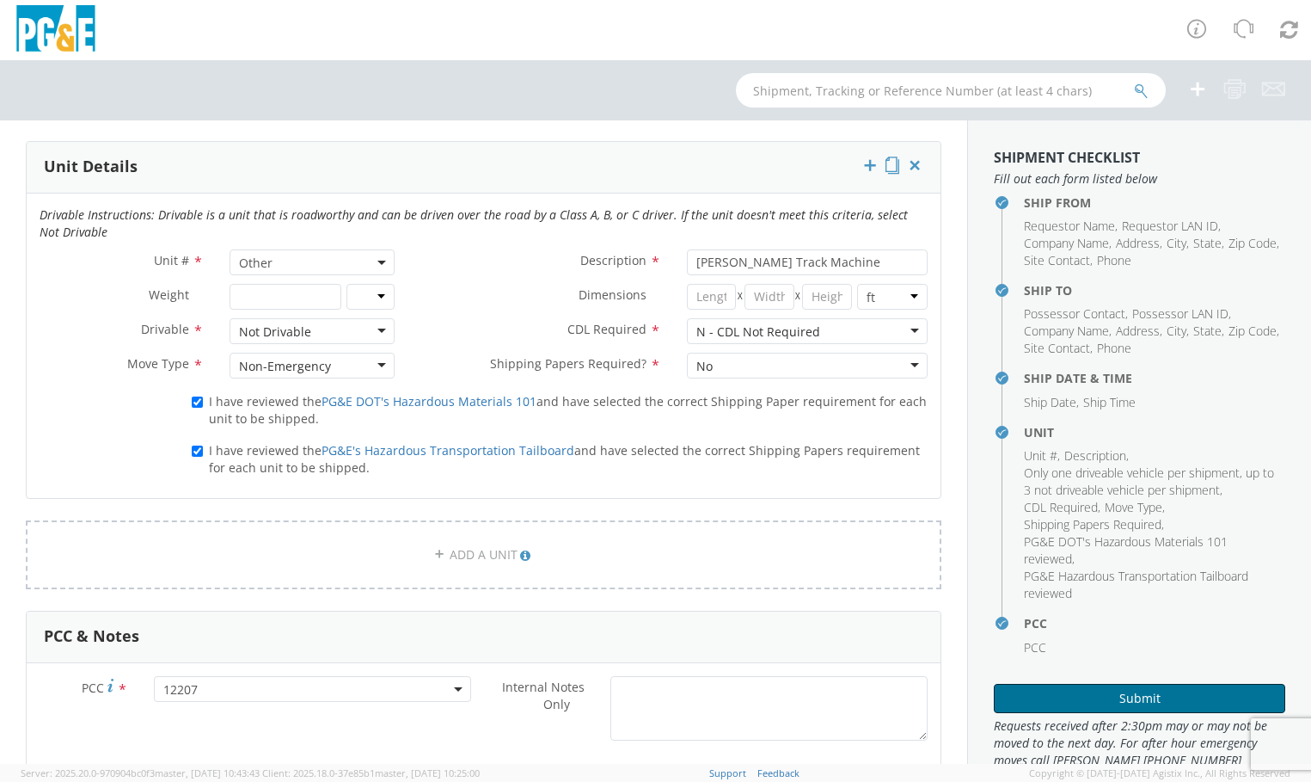
click at [1141, 696] on button "Submit" at bounding box center [1139, 697] width 291 height 29
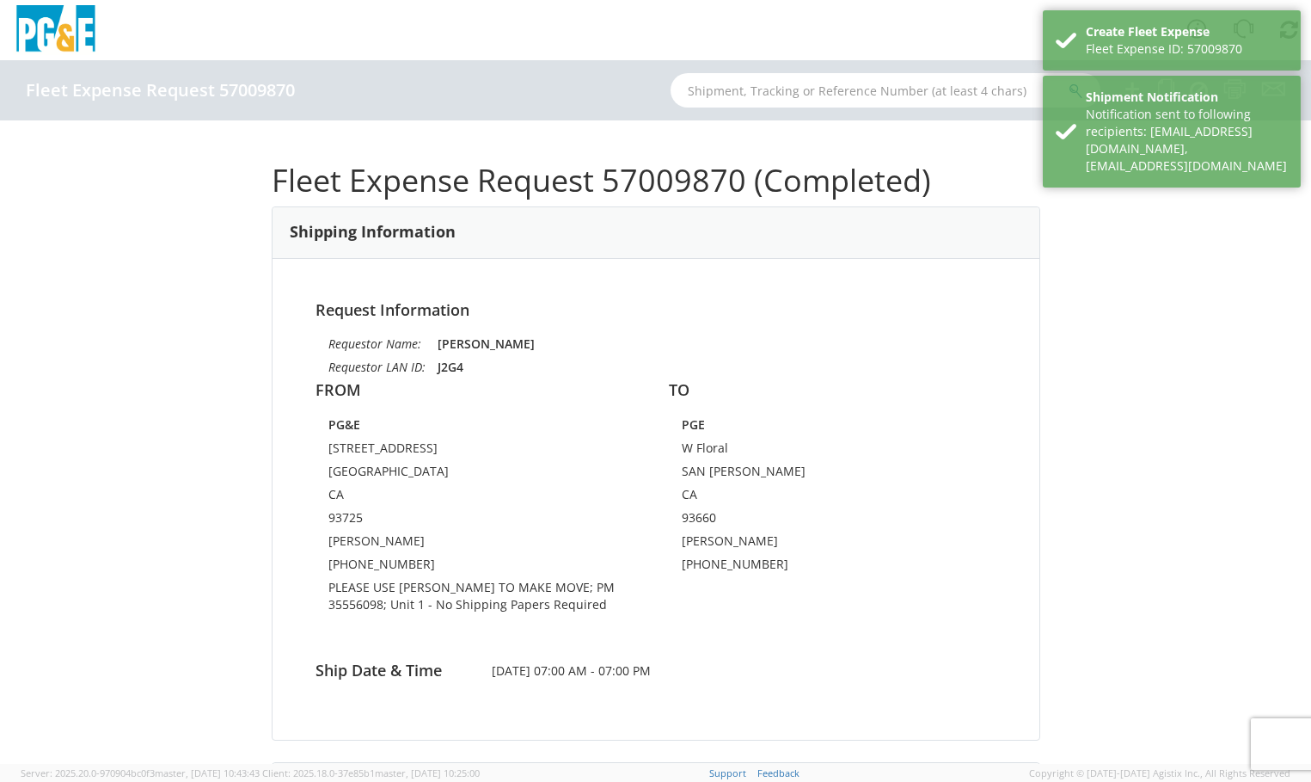
drag, startPoint x: 1309, startPoint y: 538, endPoint x: 1299, endPoint y: 668, distance: 130.2
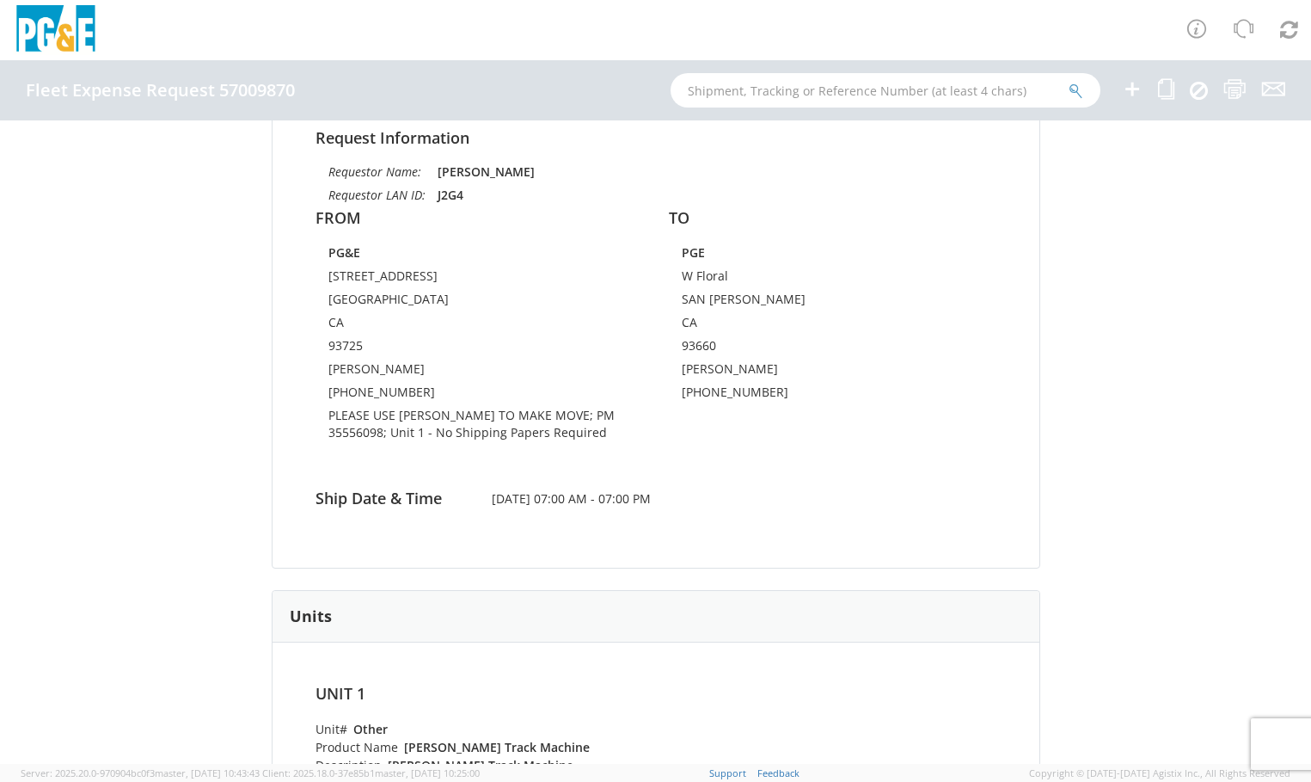
scroll to position [344, 0]
